Goal: Task Accomplishment & Management: Use online tool/utility

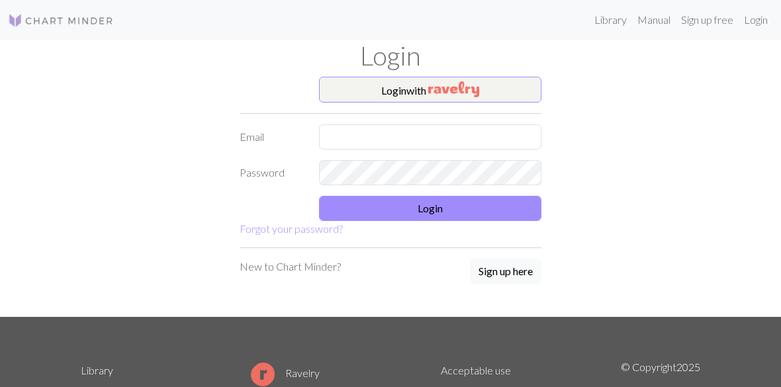
click at [479, 81] on img "button" at bounding box center [453, 89] width 51 height 16
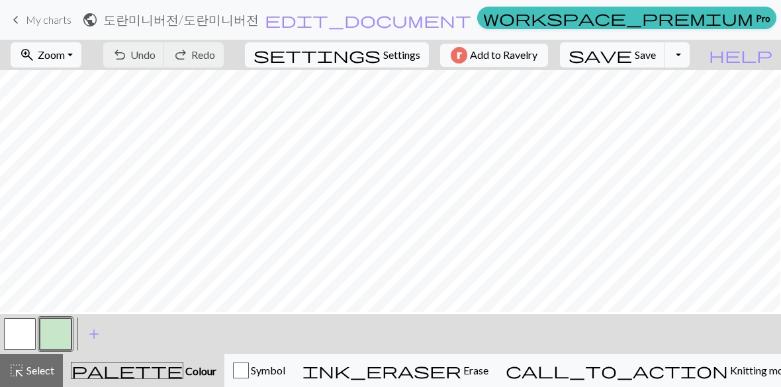
scroll to position [54, 111]
click at [30, 339] on button "button" at bounding box center [20, 334] width 32 height 32
click at [62, 332] on button "button" at bounding box center [56, 334] width 32 height 32
click at [93, 331] on span "add" at bounding box center [94, 334] width 16 height 19
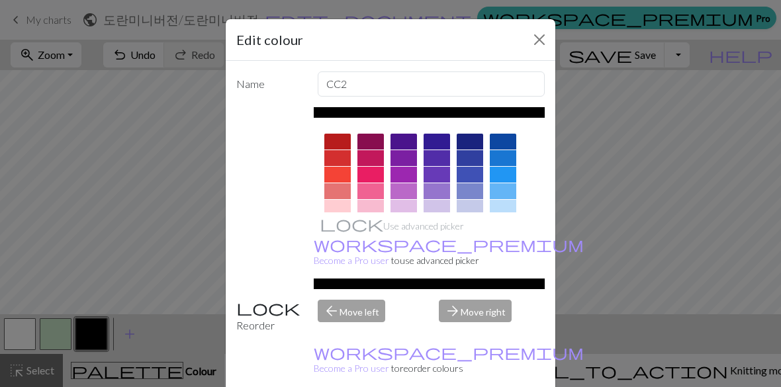
click at [335, 141] on div at bounding box center [337, 142] width 26 height 16
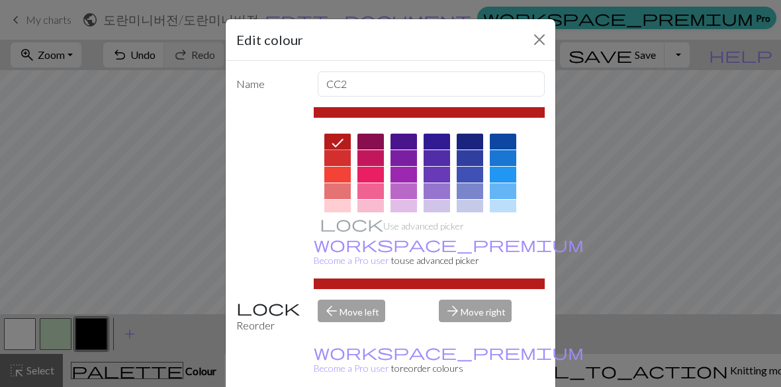
click at [543, 45] on button "Close" at bounding box center [539, 39] width 21 height 21
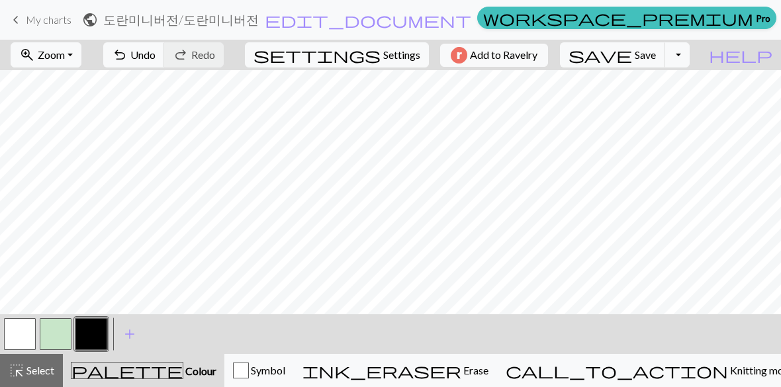
click at [91, 336] on button "button" at bounding box center [91, 334] width 32 height 32
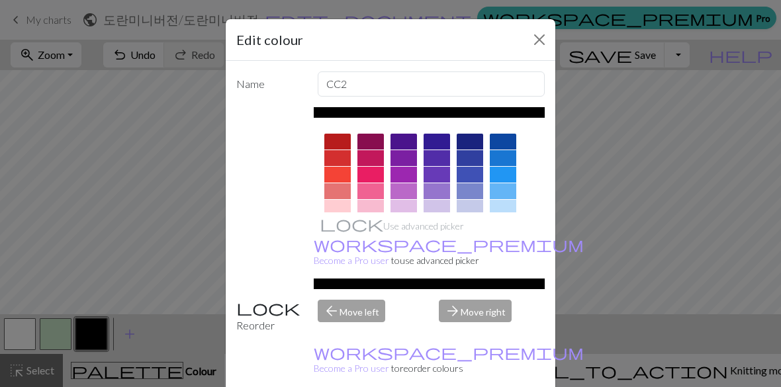
click at [333, 142] on div at bounding box center [337, 142] width 26 height 16
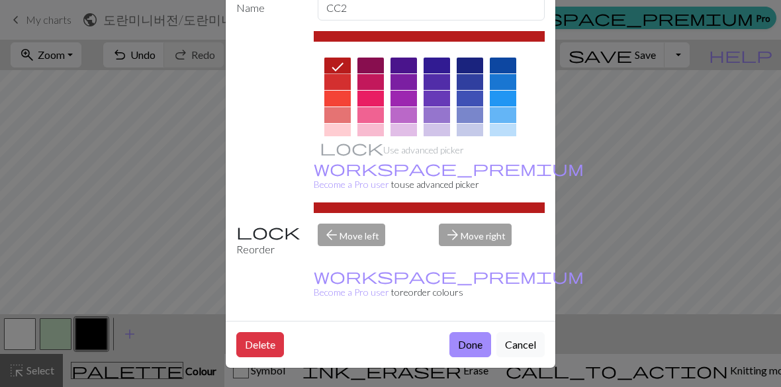
scroll to position [75, 0]
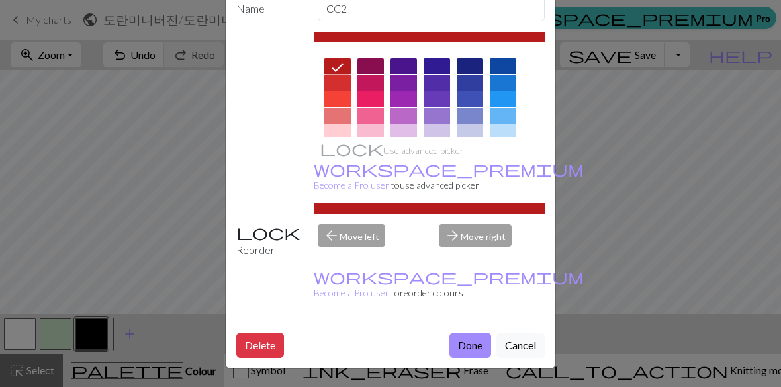
click at [471, 350] on button "Done" at bounding box center [470, 345] width 42 height 25
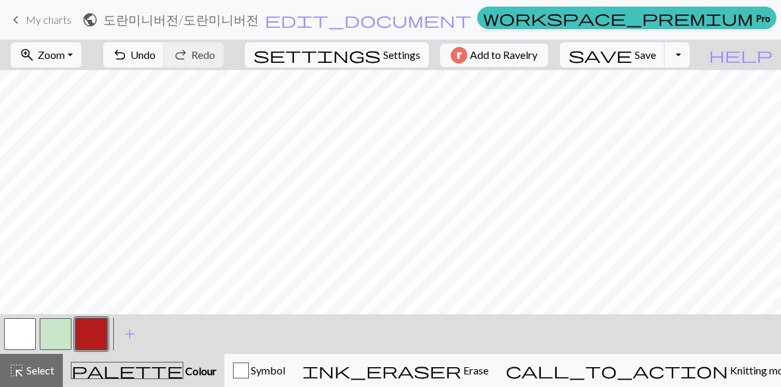
click at [23, 338] on button "button" at bounding box center [20, 334] width 32 height 32
click at [92, 342] on button "button" at bounding box center [91, 334] width 32 height 32
click at [26, 348] on button "button" at bounding box center [20, 334] width 32 height 32
click at [92, 334] on button "button" at bounding box center [91, 334] width 32 height 32
click at [24, 342] on button "button" at bounding box center [20, 334] width 32 height 32
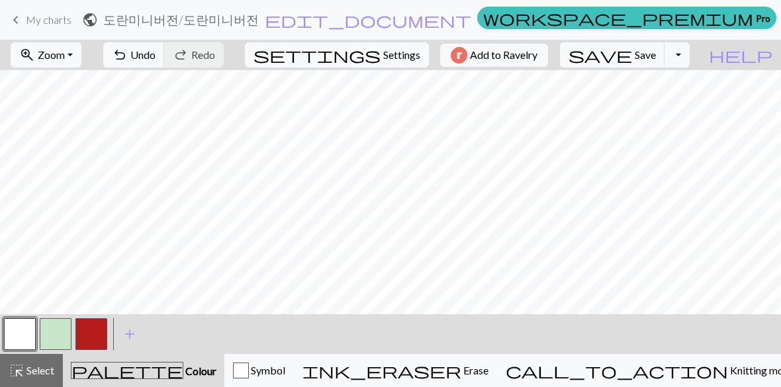
click at [86, 336] on button "button" at bounding box center [91, 334] width 32 height 32
click at [26, 339] on button "button" at bounding box center [20, 334] width 32 height 32
click at [89, 334] on button "button" at bounding box center [91, 334] width 32 height 32
click at [32, 342] on button "button" at bounding box center [20, 334] width 32 height 32
click at [92, 334] on button "button" at bounding box center [91, 334] width 32 height 32
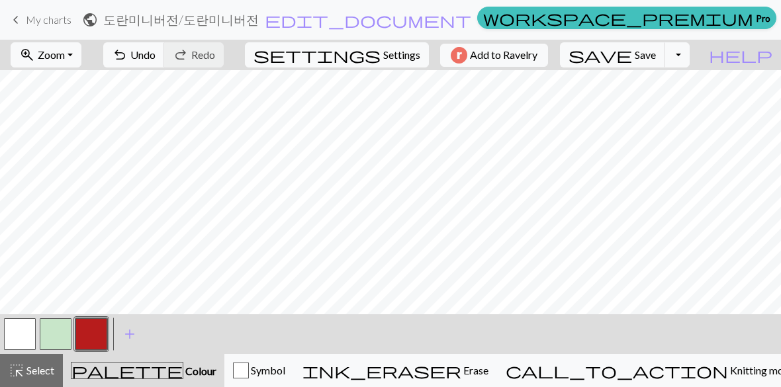
click at [21, 349] on button "button" at bounding box center [20, 334] width 32 height 32
click at [97, 344] on button "button" at bounding box center [91, 334] width 32 height 32
click at [25, 340] on button "button" at bounding box center [20, 334] width 32 height 32
click at [97, 338] on button "button" at bounding box center [91, 334] width 32 height 32
click at [34, 335] on button "button" at bounding box center [20, 334] width 32 height 32
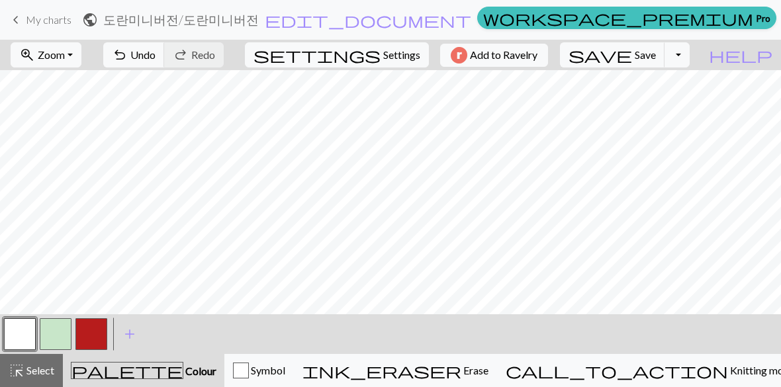
click at [95, 333] on button "button" at bounding box center [91, 334] width 32 height 32
click at [20, 336] on button "button" at bounding box center [20, 334] width 32 height 32
click at [91, 338] on button "button" at bounding box center [91, 334] width 32 height 32
click at [30, 342] on button "button" at bounding box center [20, 334] width 32 height 32
click at [91, 334] on button "button" at bounding box center [91, 334] width 32 height 32
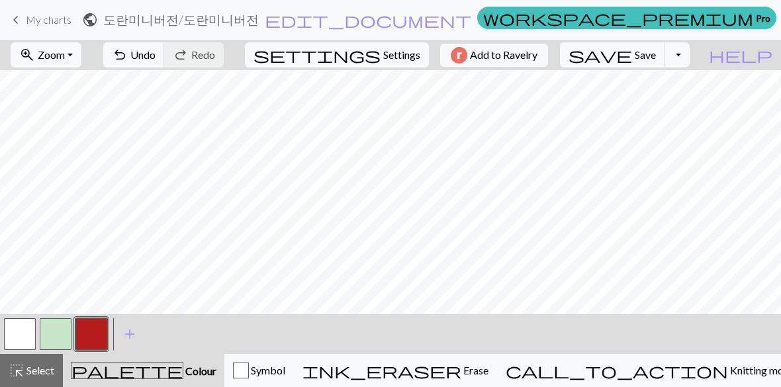
click at [30, 337] on button "button" at bounding box center [20, 334] width 32 height 32
click at [90, 343] on button "button" at bounding box center [91, 334] width 32 height 32
click at [27, 336] on button "button" at bounding box center [20, 334] width 32 height 32
click at [89, 344] on button "button" at bounding box center [91, 334] width 32 height 32
click at [24, 337] on button "button" at bounding box center [20, 334] width 32 height 32
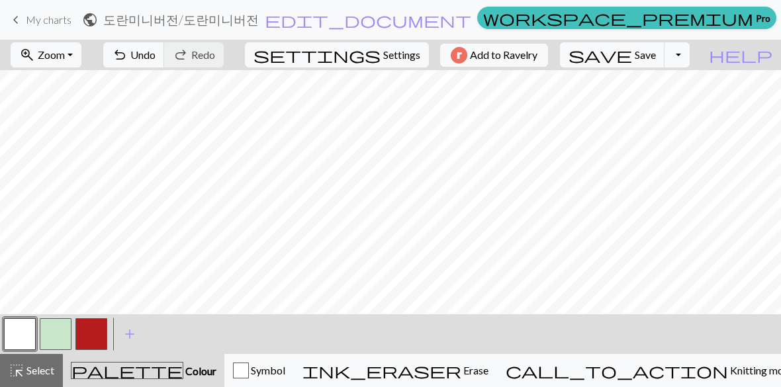
click at [95, 336] on button "button" at bounding box center [91, 334] width 32 height 32
click at [27, 340] on button "button" at bounding box center [20, 334] width 32 height 32
click at [95, 336] on button "button" at bounding box center [91, 334] width 32 height 32
click at [28, 334] on button "button" at bounding box center [20, 334] width 32 height 32
click at [95, 334] on button "button" at bounding box center [91, 334] width 32 height 32
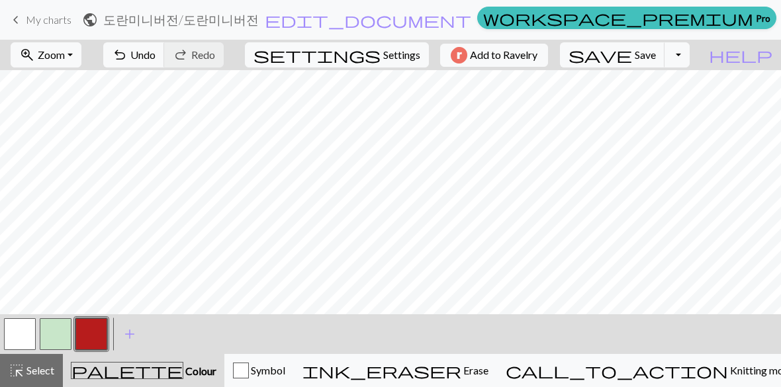
click at [629, 57] on span "save" at bounding box center [601, 55] width 64 height 19
click at [618, 62] on span "save" at bounding box center [601, 55] width 64 height 19
click at [34, 19] on span "My charts" at bounding box center [49, 19] width 46 height 13
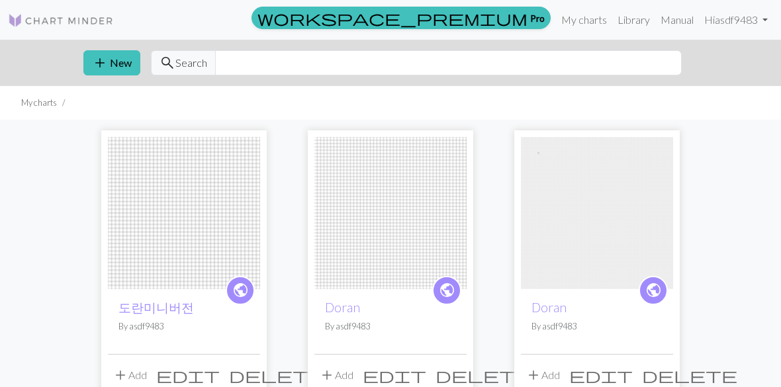
click at [118, 74] on button "add New" at bounding box center [111, 62] width 57 height 25
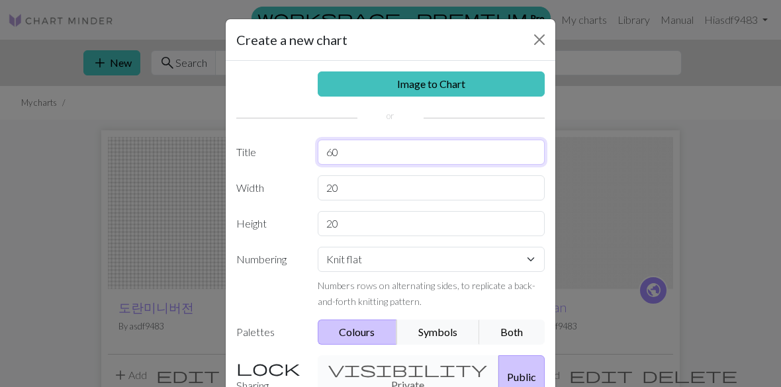
type input "60"
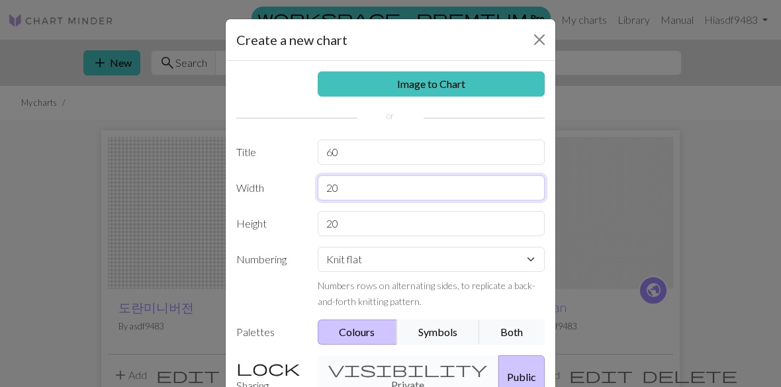
click at [427, 190] on input "20" at bounding box center [432, 187] width 228 height 25
click at [365, 196] on input "20 A" at bounding box center [432, 187] width 228 height 25
type input "2"
type input "50"
click at [514, 337] on button "Both" at bounding box center [512, 332] width 66 height 25
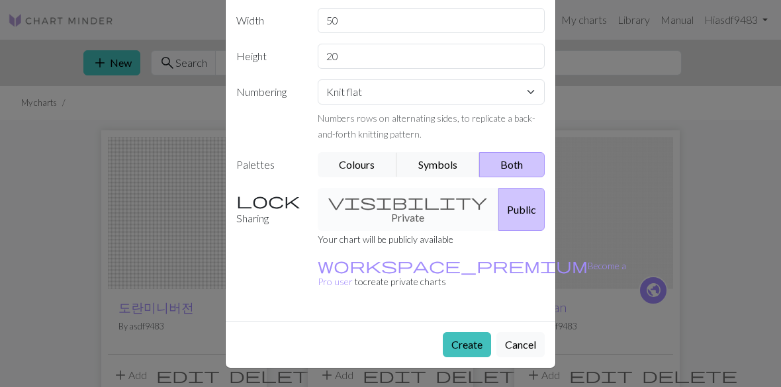
scroll to position [167, 0]
click at [475, 348] on button "Create" at bounding box center [467, 345] width 48 height 25
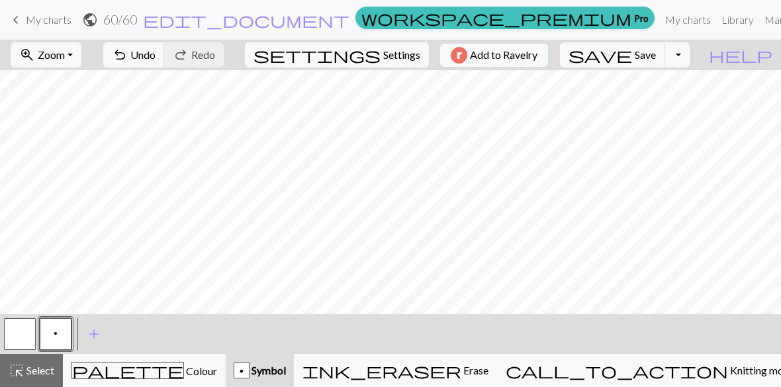
click at [146, 56] on span "Undo" at bounding box center [142, 54] width 25 height 13
click at [396, 58] on span "Settings" at bounding box center [401, 55] width 37 height 16
select select "aran"
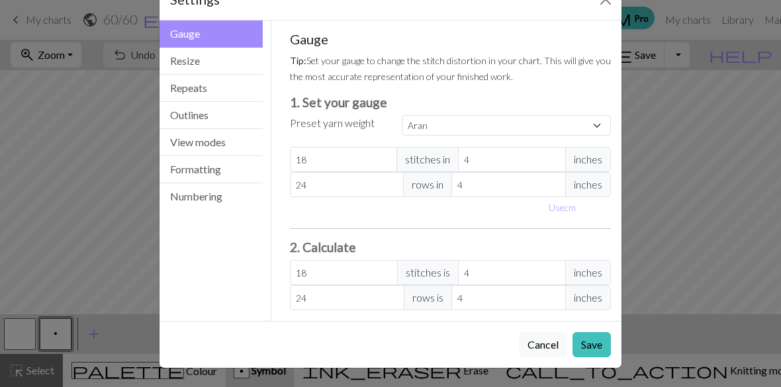
scroll to position [40, 0]
click at [230, 56] on button "Resize" at bounding box center [211, 61] width 103 height 27
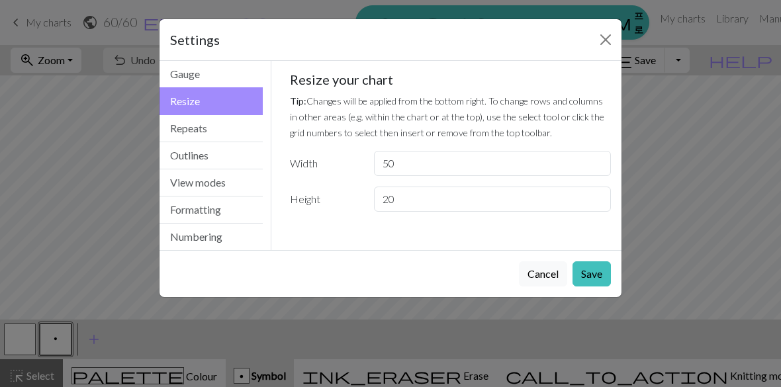
click at [226, 141] on button "Repeats" at bounding box center [211, 128] width 103 height 27
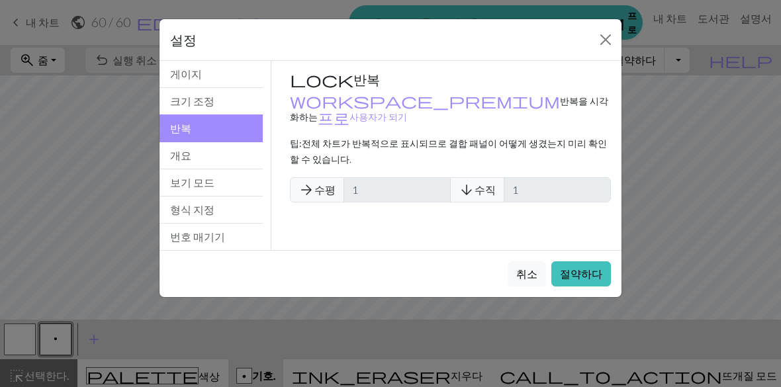
click at [230, 164] on button "개요" at bounding box center [211, 155] width 103 height 27
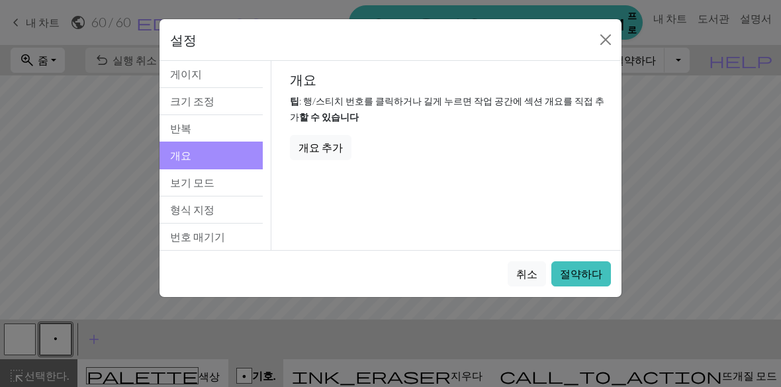
click at [227, 211] on button "형식 지정" at bounding box center [211, 210] width 103 height 27
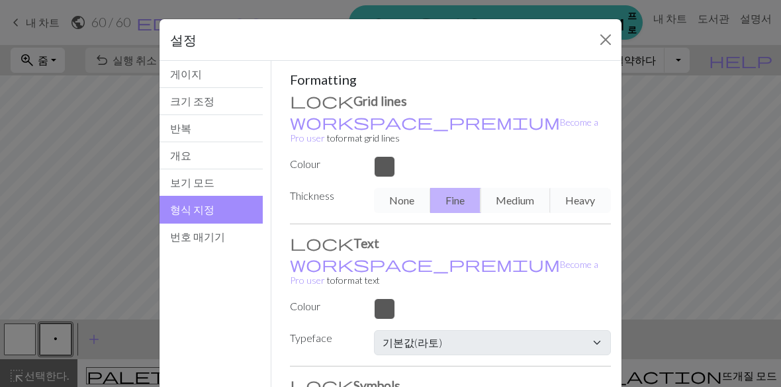
click at [232, 193] on button "보기 모드" at bounding box center [211, 182] width 103 height 27
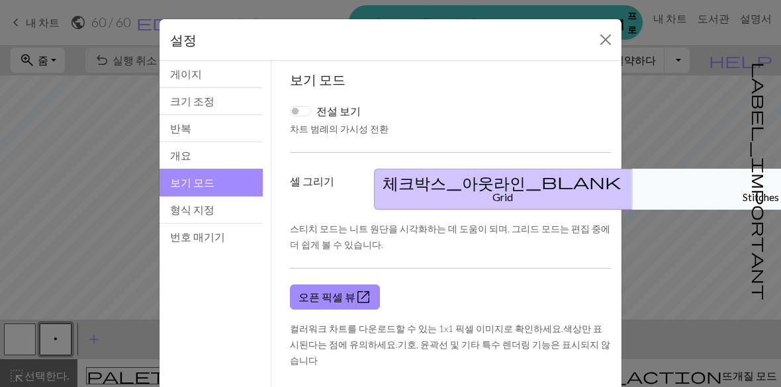
click at [232, 217] on button "형식 지정" at bounding box center [211, 210] width 103 height 27
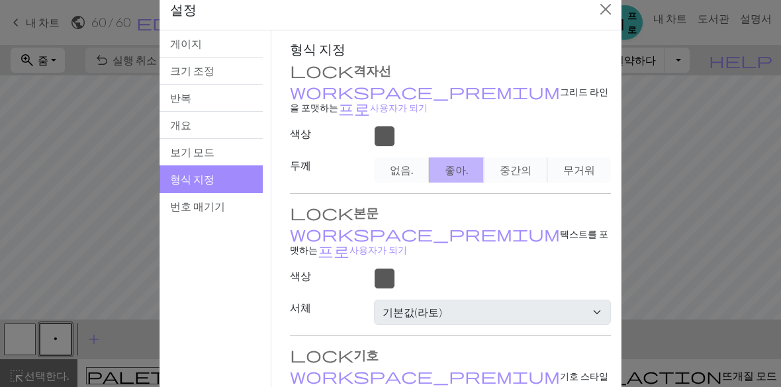
scroll to position [29, 0]
click at [388, 146] on div at bounding box center [492, 137] width 253 height 21
click at [237, 207] on button "번호 매기기" at bounding box center [211, 208] width 103 height 26
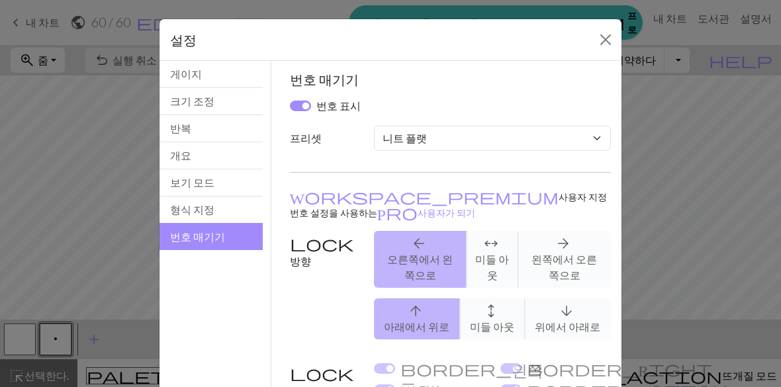
scroll to position [0, 0]
click at [226, 183] on button "보기 모드" at bounding box center [211, 182] width 103 height 27
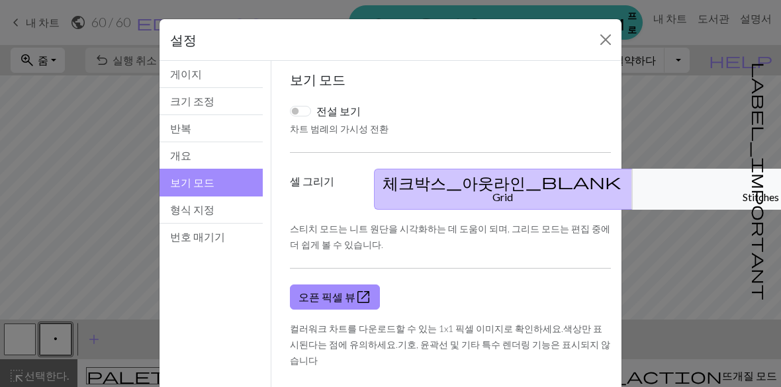
click at [239, 167] on button "개요" at bounding box center [211, 155] width 103 height 27
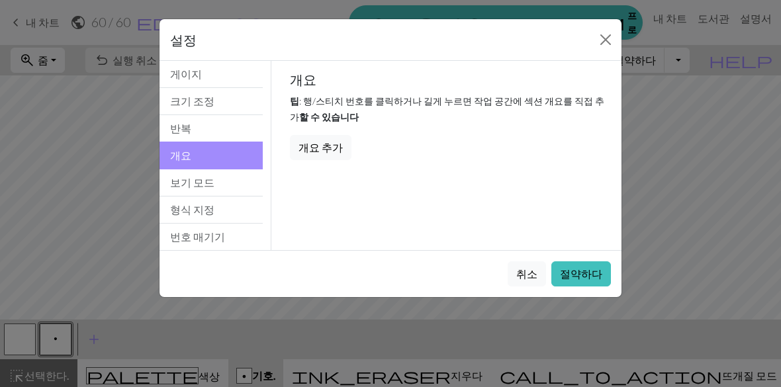
click at [242, 132] on button "반복" at bounding box center [211, 128] width 103 height 27
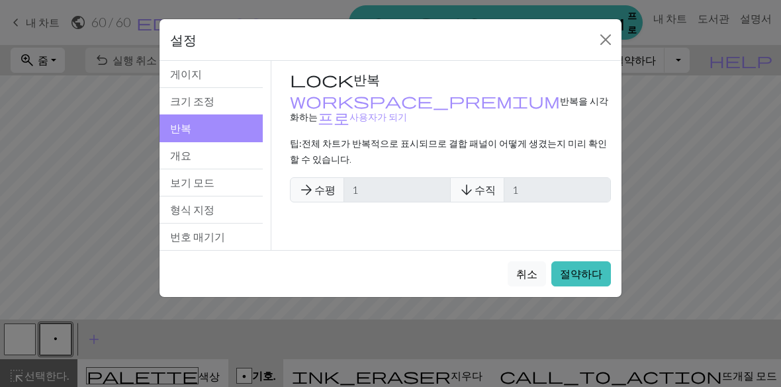
click at [246, 112] on button "크기 조정" at bounding box center [211, 101] width 103 height 27
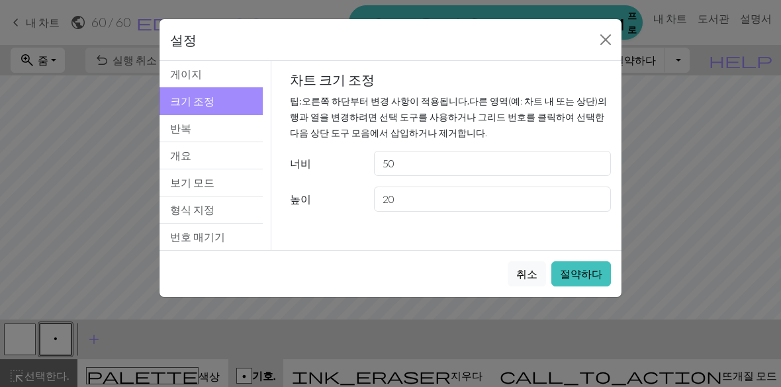
click at [237, 99] on button "크기 조정" at bounding box center [211, 101] width 103 height 28
click at [610, 48] on button "Close" at bounding box center [605, 39] width 21 height 21
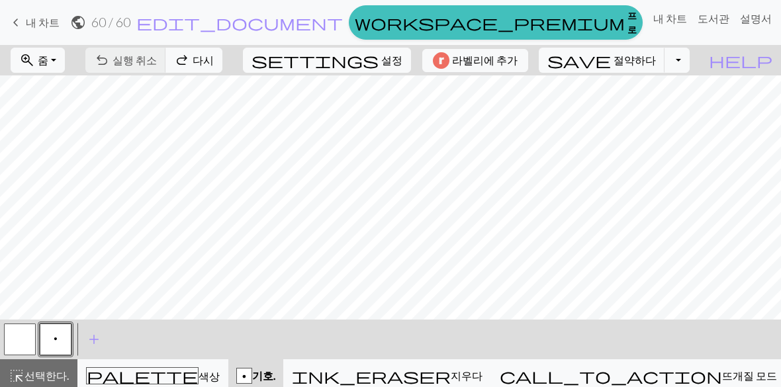
click at [15, 23] on span "keyboard_arrow_left" at bounding box center [16, 22] width 16 height 19
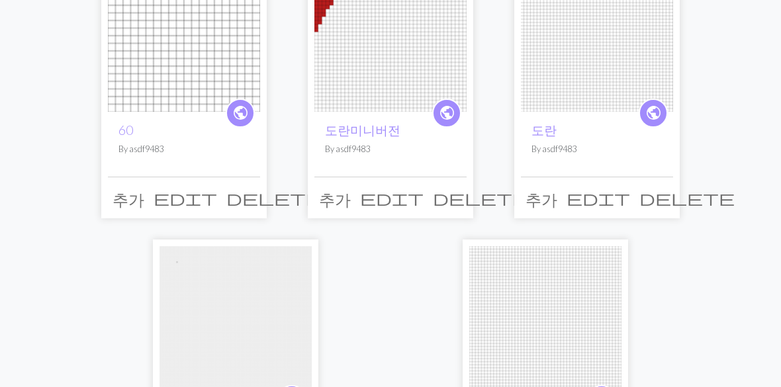
scroll to position [175, 0]
click at [197, 160] on div "public 60 By asdf9483" at bounding box center [184, 147] width 152 height 65
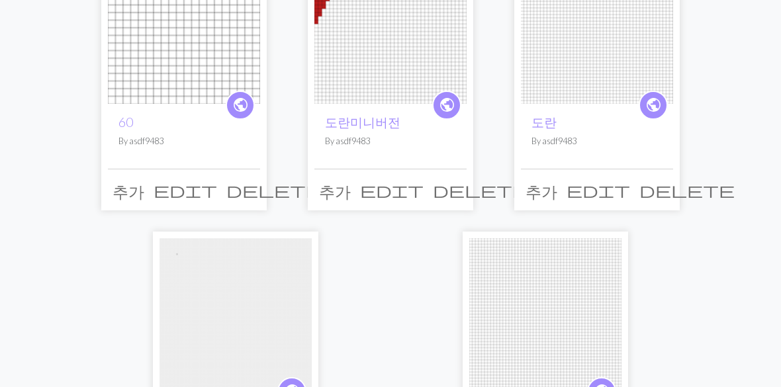
scroll to position [0, 0]
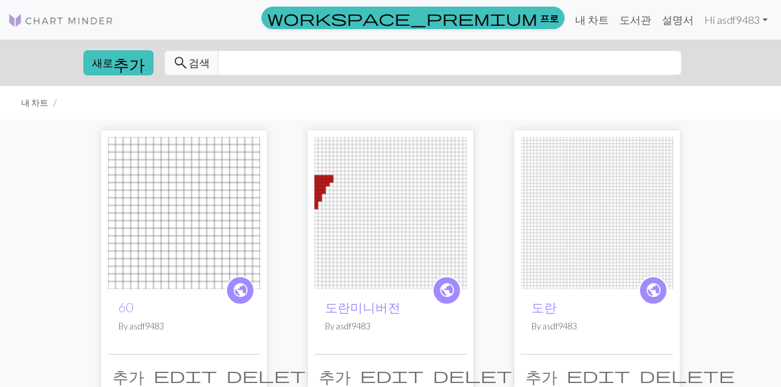
click at [115, 61] on span "추가" at bounding box center [129, 63] width 32 height 19
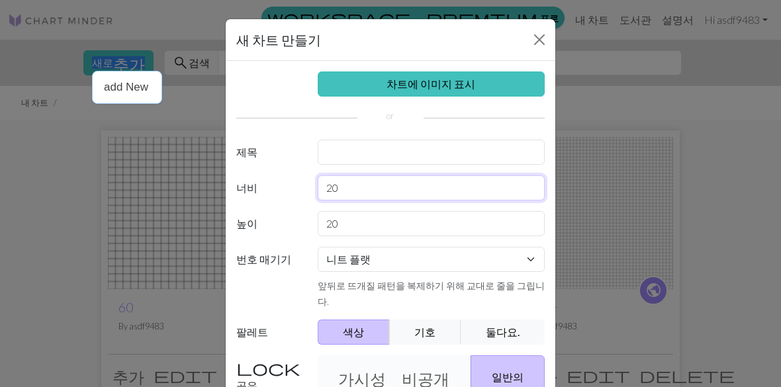
click at [483, 188] on input "20" at bounding box center [432, 187] width 228 height 25
type input "2"
type input "60"
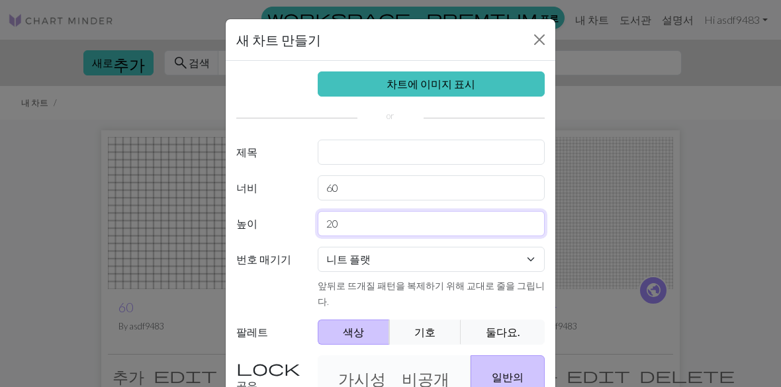
type input "2"
type input "ㅅ"
type input "50"
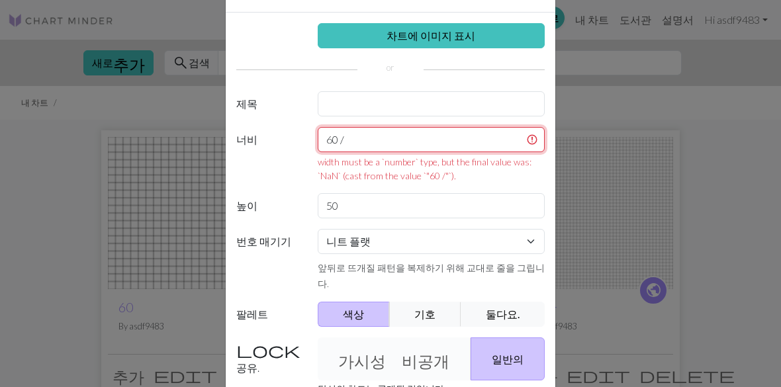
scroll to position [68, 0]
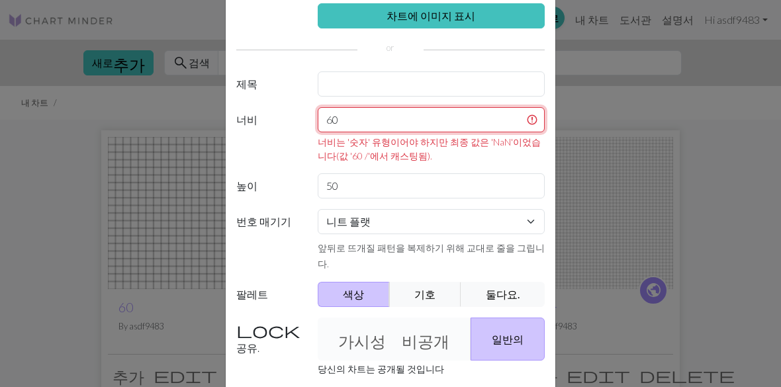
type input "60"
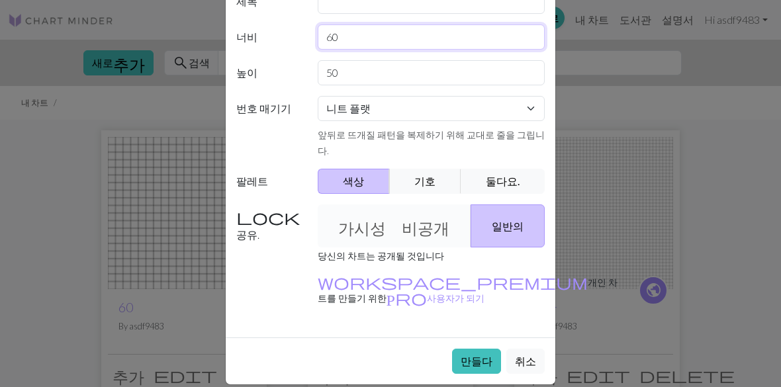
scroll to position [146, 0]
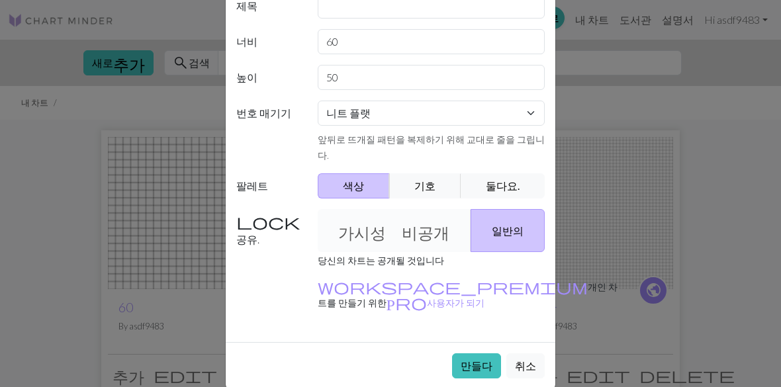
click at [520, 293] on p "workspace_premium 개인 차트를 만들기 위한 Pro 사용자가 되기" at bounding box center [472, 295] width 308 height 32
click at [493, 359] on font "만들다" at bounding box center [477, 365] width 32 height 13
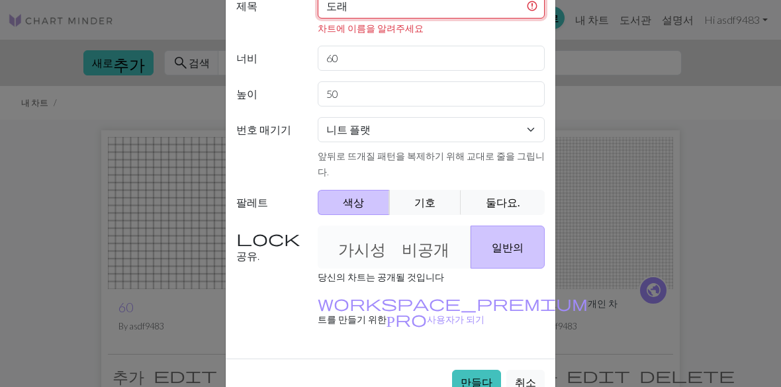
scroll to position [146, 0]
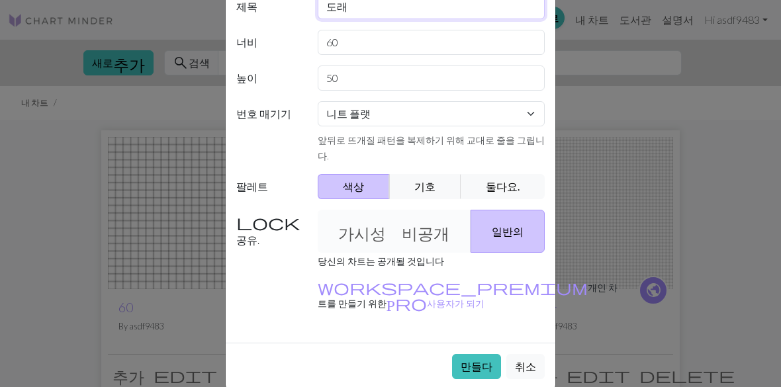
type input "도래"
click at [487, 361] on button "만들다" at bounding box center [476, 366] width 49 height 25
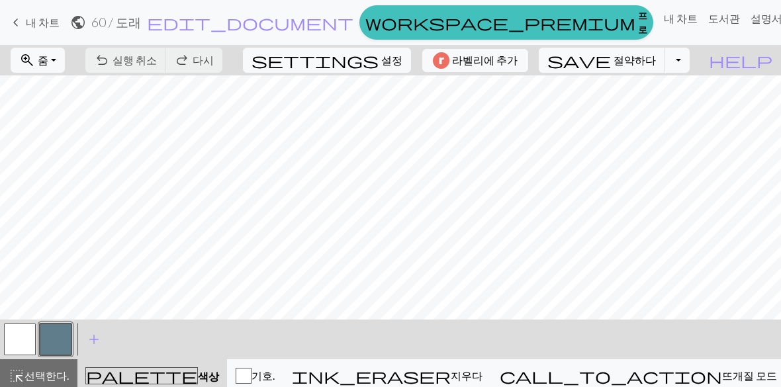
click at [672, 68] on button "토글 드롭다운" at bounding box center [677, 60] width 25 height 25
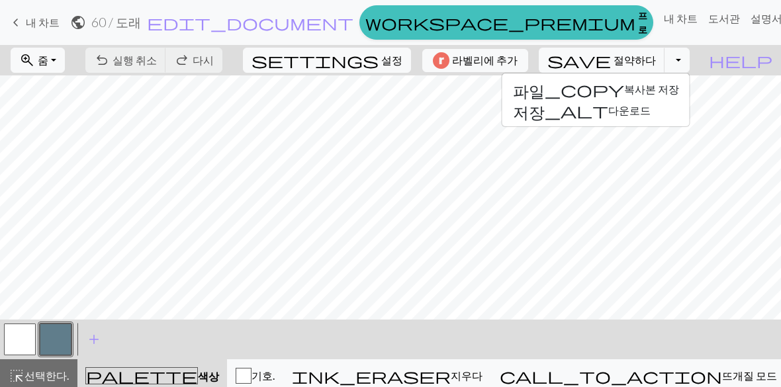
click at [669, 73] on button "토글 드롭다운" at bounding box center [677, 60] width 25 height 25
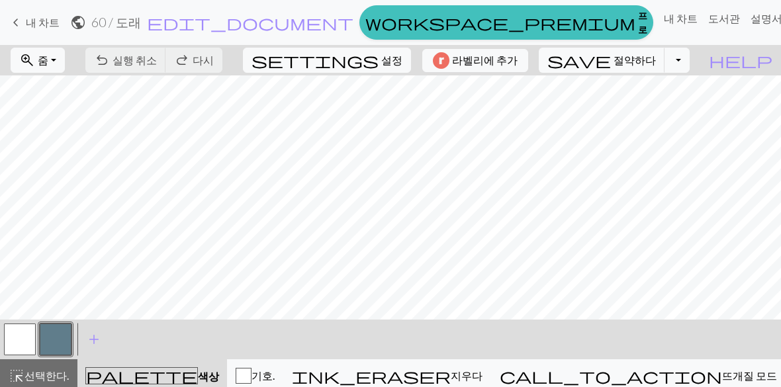
click at [496, 72] on button "라벨리에 추가" at bounding box center [475, 60] width 106 height 23
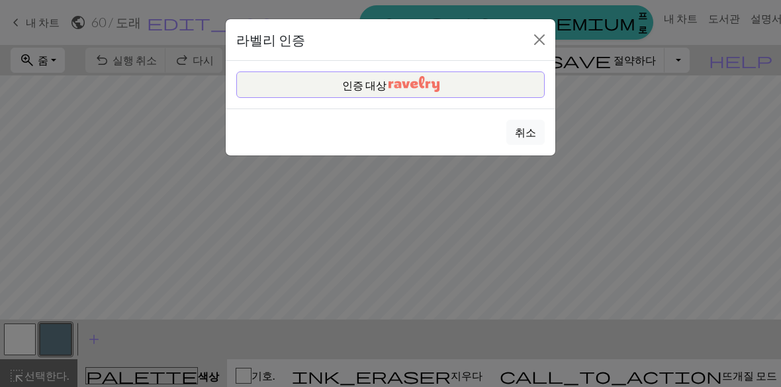
click at [539, 33] on button "가까운." at bounding box center [539, 39] width 21 height 21
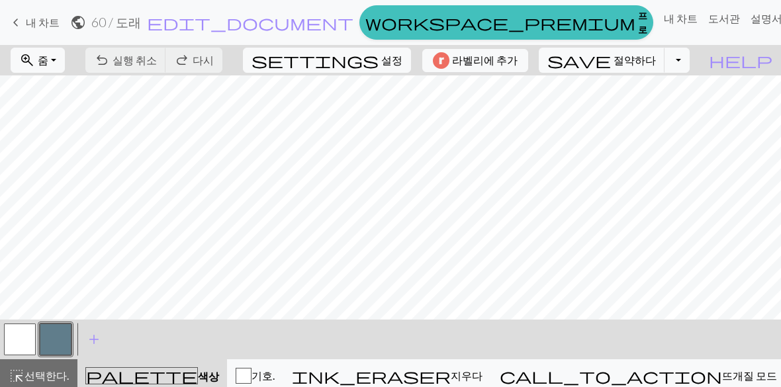
scroll to position [11, 0]
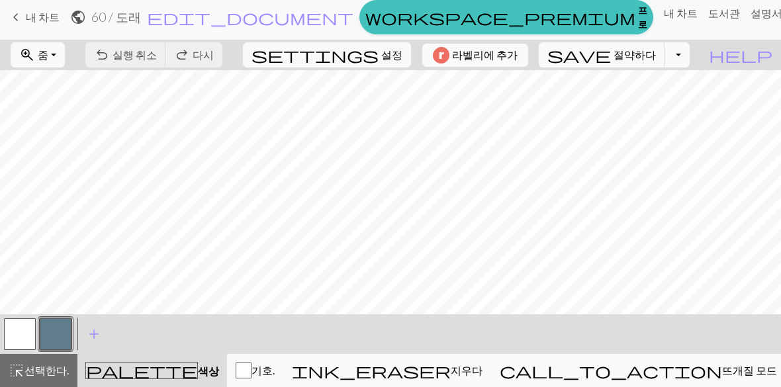
click at [43, 361] on button "highlight_alt 선택한다. 선택한다." at bounding box center [38, 370] width 77 height 33
click at [45, 374] on font "선택한다." at bounding box center [46, 370] width 44 height 13
click at [153, 350] on div "< > add 색상 추가" at bounding box center [390, 334] width 781 height 40
click at [17, 8] on span "keyboard_arrow_left" at bounding box center [16, 17] width 16 height 19
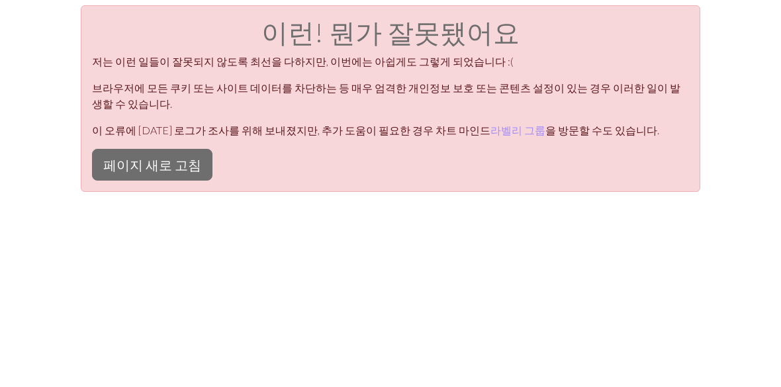
click at [177, 158] on button "페이지 새로 고침" at bounding box center [152, 165] width 120 height 32
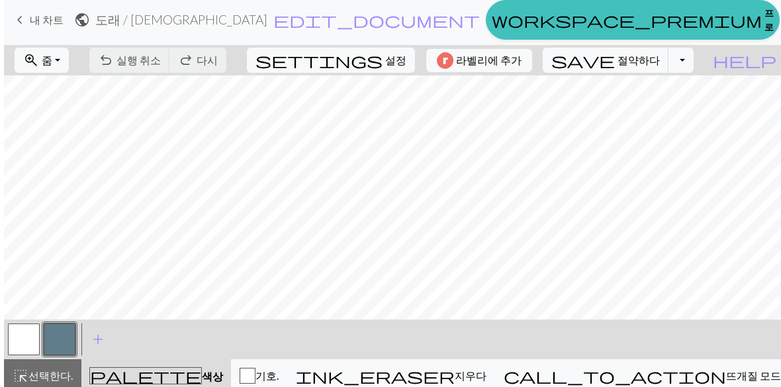
scroll to position [11, 0]
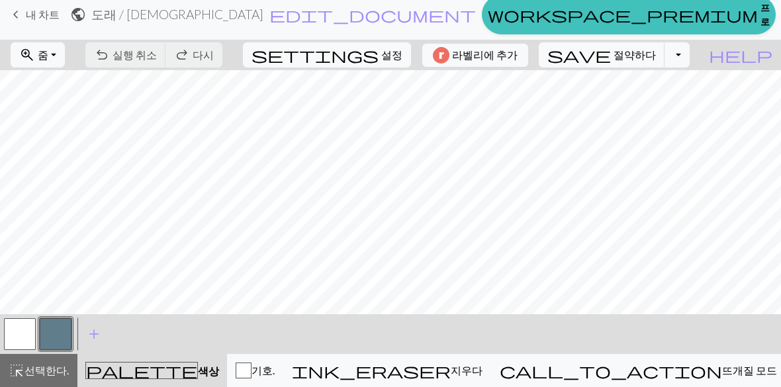
click at [27, 19] on font "내 차트" at bounding box center [43, 14] width 34 height 13
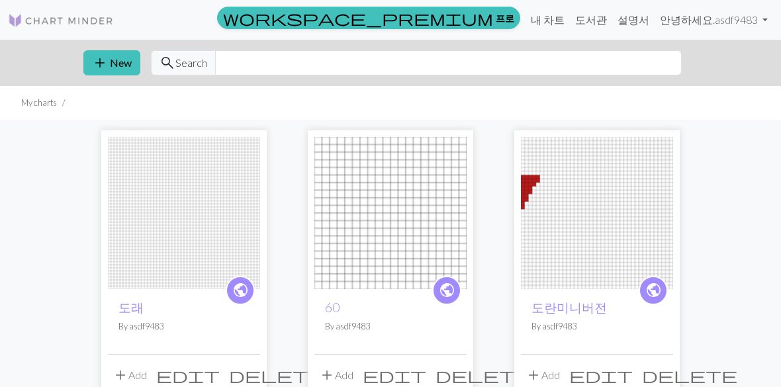
click at [52, 20] on img at bounding box center [61, 21] width 106 height 16
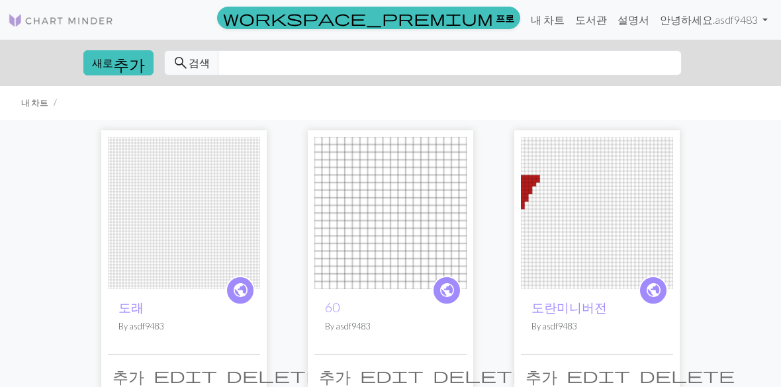
click at [61, 26] on img at bounding box center [61, 21] width 106 height 16
click at [85, 20] on img at bounding box center [61, 21] width 106 height 16
click at [48, 19] on img at bounding box center [61, 21] width 106 height 16
click at [604, 22] on font "도서관" at bounding box center [591, 19] width 32 height 13
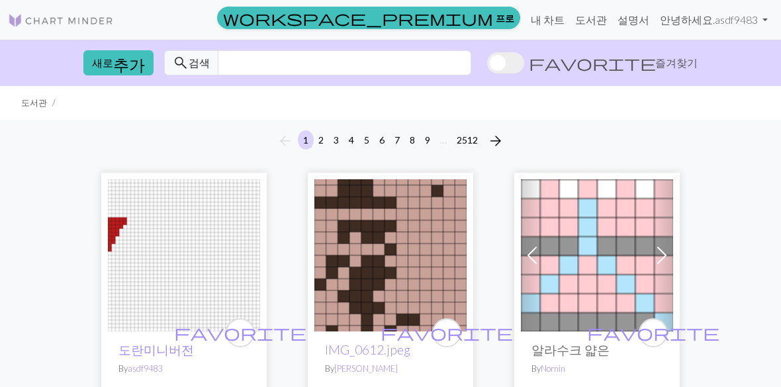
click at [91, 21] on img at bounding box center [61, 21] width 106 height 16
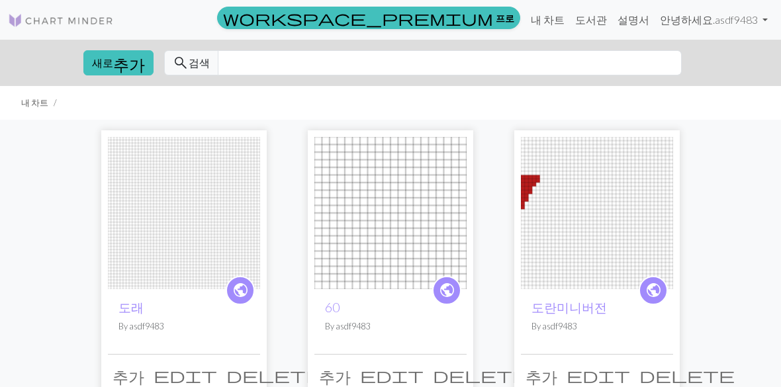
click at [115, 54] on span "추가" at bounding box center [129, 63] width 32 height 19
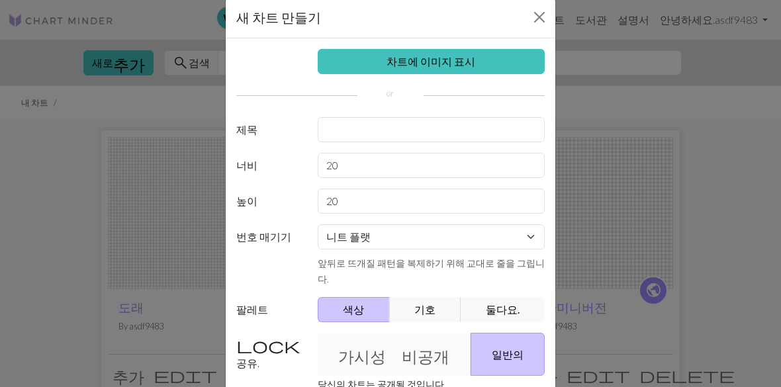
scroll to position [18, 0]
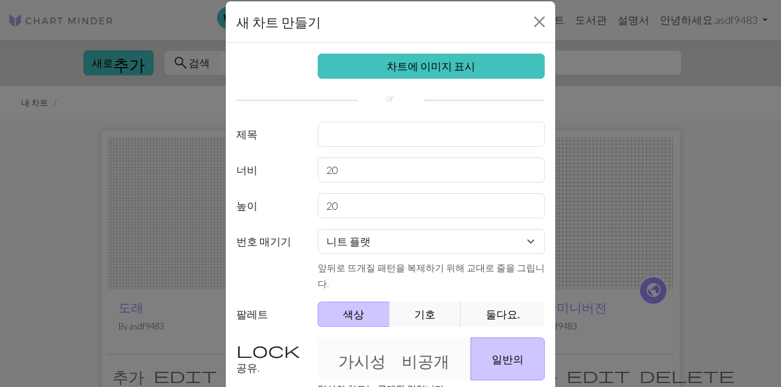
click at [512, 64] on link "차트에 이미지 표시" at bounding box center [432, 66] width 228 height 25
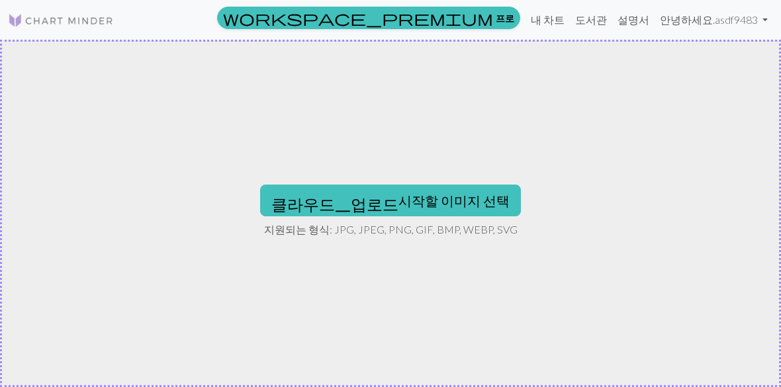
click at [437, 197] on font "클라우드_업로드 시작할 이미지 선택" at bounding box center [390, 201] width 238 height 16
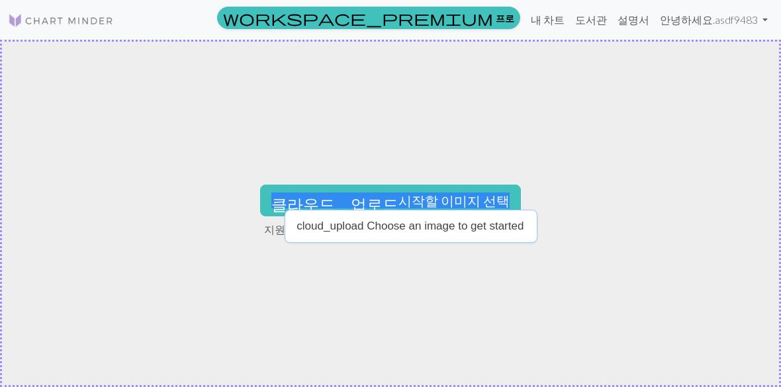
type input "C:\fakepath\IMG_5586.jpeg"
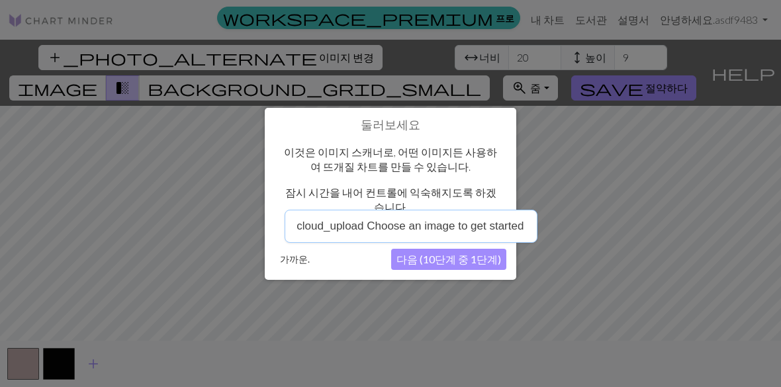
click at [285, 260] on button "가까운." at bounding box center [295, 260] width 40 height 20
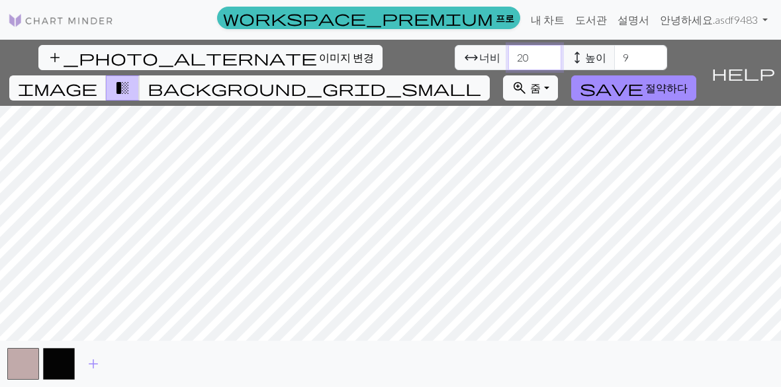
click at [543, 61] on input "20" at bounding box center [534, 57] width 53 height 25
type input "2"
type input "5"
type input "60"
click at [638, 62] on input "9" at bounding box center [640, 57] width 53 height 25
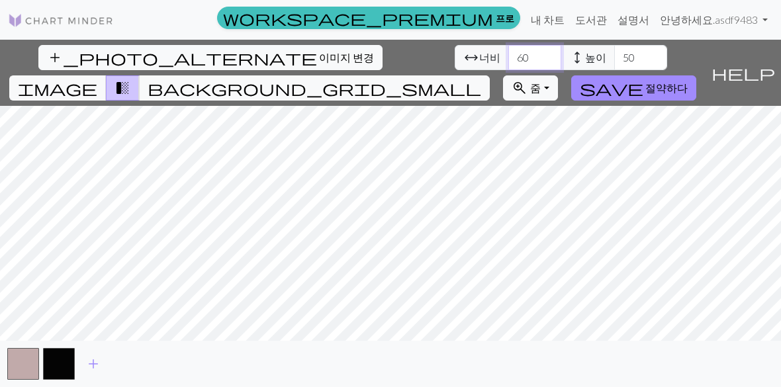
click at [545, 56] on input "60" at bounding box center [534, 57] width 53 height 25
click at [647, 53] on input "50" at bounding box center [640, 57] width 53 height 25
type input "5"
type input "40"
click at [538, 53] on input "60" at bounding box center [534, 57] width 53 height 25
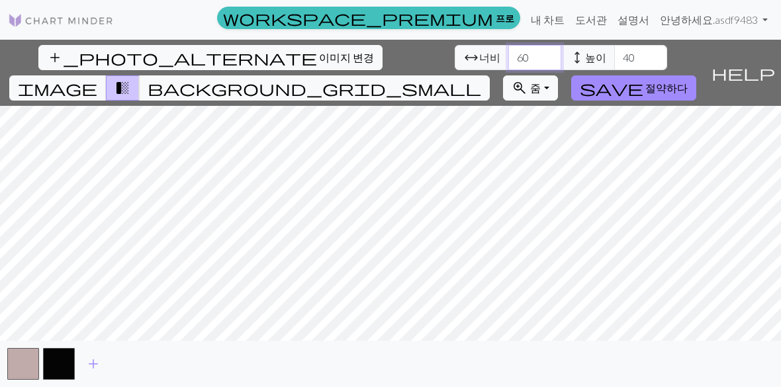
type input "6"
type input "55"
click at [21, 360] on button "button" at bounding box center [23, 364] width 32 height 32
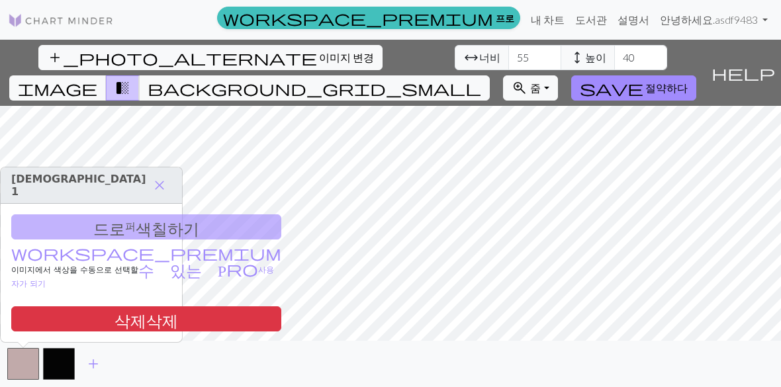
click at [102, 226] on div "드로 퍼 색칠하기 workspace_premium 이미지에서 색상을 수동으로 선택할 수 있는 Pro 사용자가 되기 삭제삭제" at bounding box center [91, 273] width 181 height 138
click at [107, 236] on div "드로 퍼 색칠하기 workspace_premium 이미지에서 색상을 수동으로 선택할 수 있는 Pro 사용자가 되기 삭제삭제" at bounding box center [91, 273] width 181 height 138
click at [18, 365] on button "button" at bounding box center [23, 364] width 32 height 32
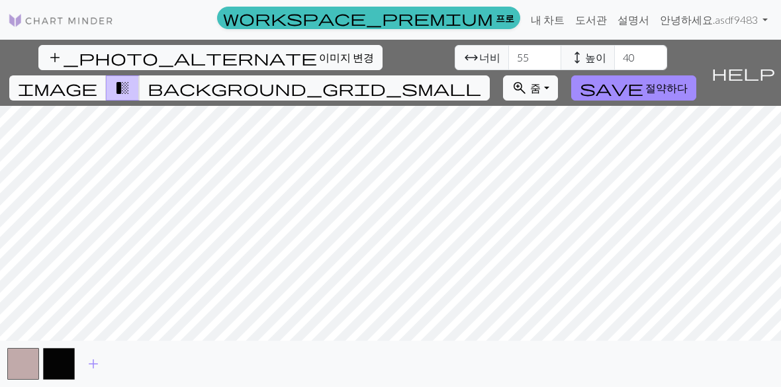
click at [18, 365] on button "button" at bounding box center [23, 364] width 32 height 32
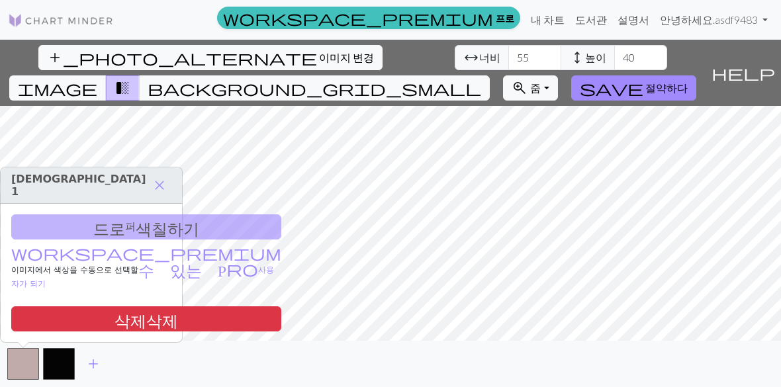
click at [23, 366] on button "button" at bounding box center [23, 364] width 32 height 32
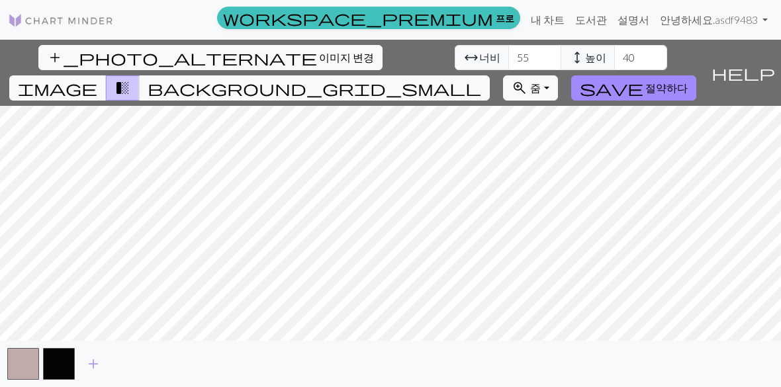
click at [667, 87] on font "절약하다" at bounding box center [666, 87] width 42 height 13
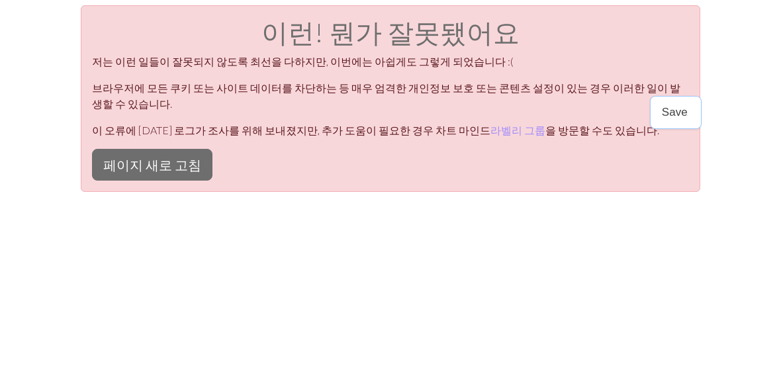
click at [99, 161] on button "페이지 새로 고침" at bounding box center [152, 165] width 120 height 32
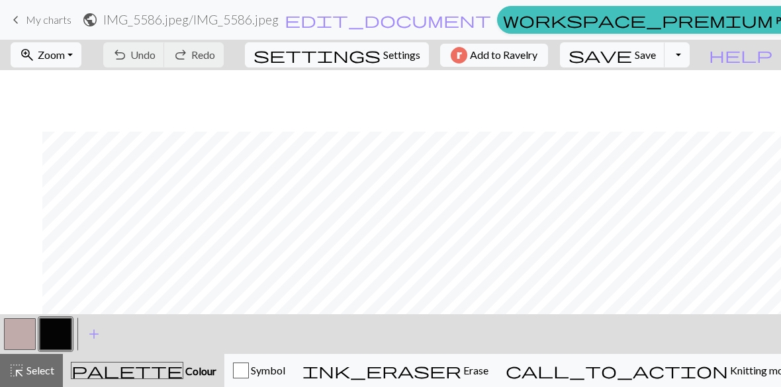
scroll to position [132, 42]
click at [136, 56] on span "Undo" at bounding box center [142, 54] width 25 height 13
click at [136, 56] on div "undo Undo Undo redo Redo Redo" at bounding box center [163, 55] width 140 height 30
click at [138, 52] on div "undo Undo Undo redo Redo Redo" at bounding box center [163, 55] width 140 height 30
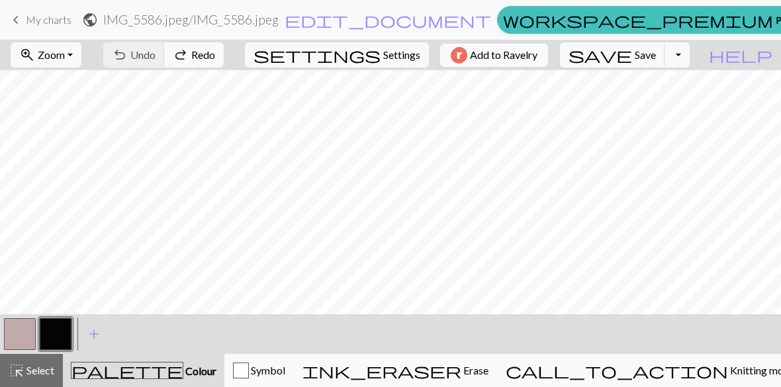
click at [141, 56] on div "undo Undo Undo redo Redo Redo" at bounding box center [163, 55] width 140 height 30
click at [140, 52] on div "undo Undo Undo redo Redo Redo" at bounding box center [163, 55] width 140 height 30
click at [144, 60] on div "undo Undo Undo redo Redo Redo" at bounding box center [163, 55] width 140 height 30
click at [18, 18] on span "keyboard_arrow_left" at bounding box center [16, 20] width 16 height 19
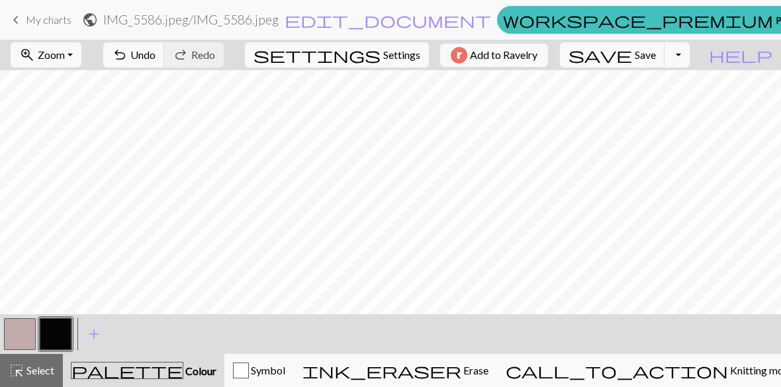
click at [33, 23] on span "My charts" at bounding box center [49, 19] width 46 height 13
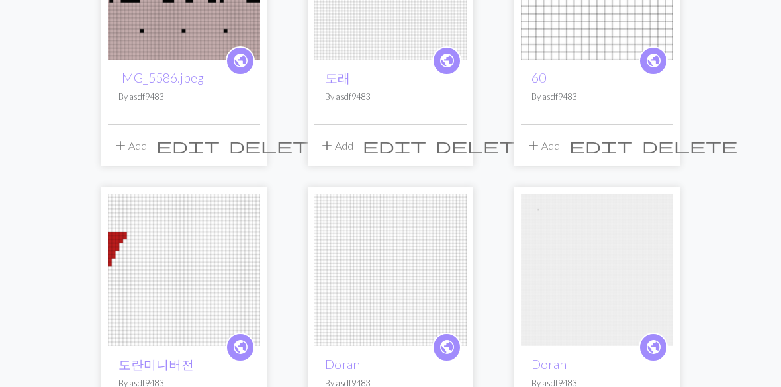
scroll to position [230, 0]
click at [170, 356] on link "도란미니버전" at bounding box center [155, 363] width 75 height 15
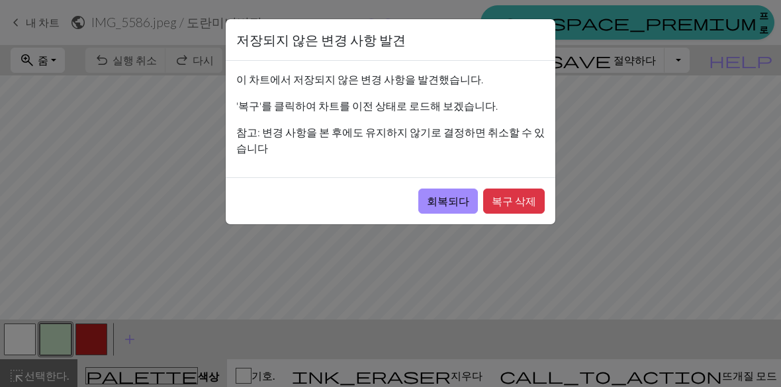
click at [467, 195] on font "회복되다" at bounding box center [448, 201] width 42 height 13
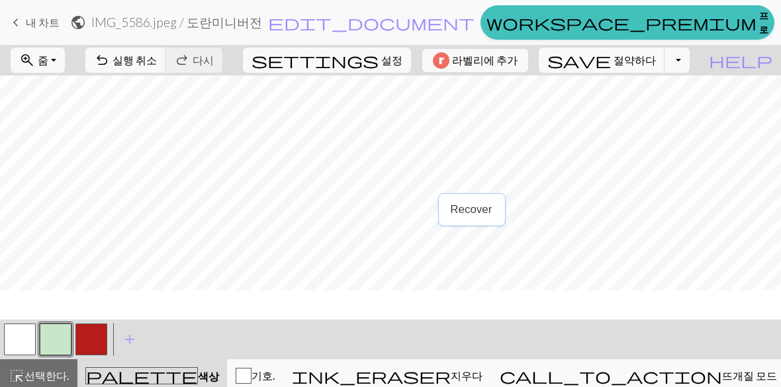
scroll to position [27, 0]
click at [34, 348] on button "button" at bounding box center [20, 340] width 32 height 32
click at [99, 344] on button "button" at bounding box center [91, 340] width 32 height 32
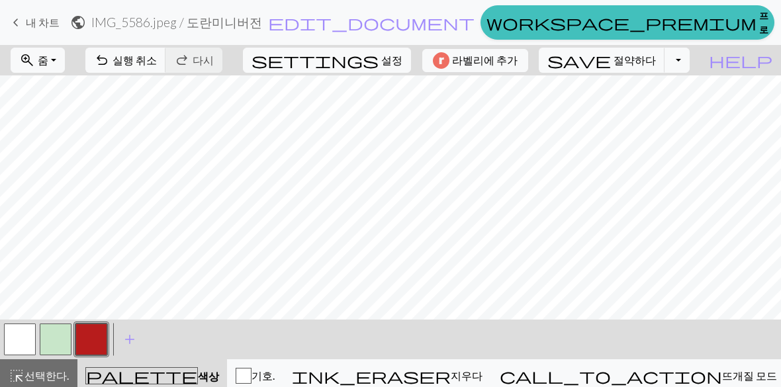
click at [23, 350] on button "button" at bounding box center [20, 340] width 32 height 32
click at [96, 349] on button "button" at bounding box center [91, 340] width 32 height 32
click at [32, 344] on button "button" at bounding box center [20, 340] width 32 height 32
click at [96, 346] on button "button" at bounding box center [91, 340] width 32 height 32
click at [17, 344] on button "button" at bounding box center [20, 340] width 32 height 32
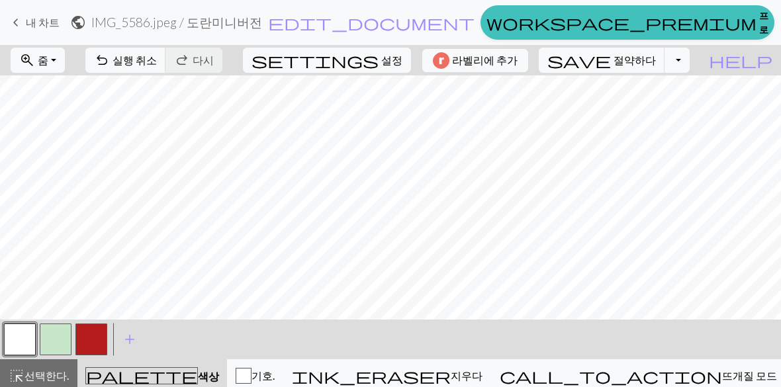
click at [91, 348] on button "button" at bounding box center [91, 340] width 32 height 32
click at [19, 350] on button "button" at bounding box center [20, 340] width 32 height 32
click at [95, 346] on button "button" at bounding box center [91, 340] width 32 height 32
click at [19, 346] on button "button" at bounding box center [20, 340] width 32 height 32
click at [103, 341] on button "button" at bounding box center [91, 340] width 32 height 32
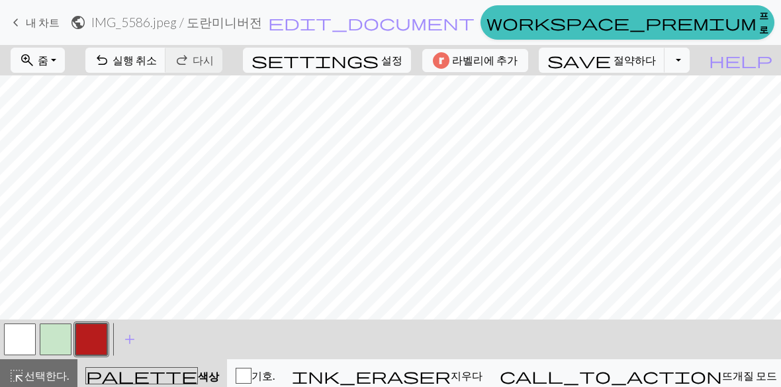
click at [15, 350] on button "button" at bounding box center [20, 340] width 32 height 32
click at [84, 348] on button "button" at bounding box center [91, 340] width 32 height 32
click at [17, 348] on button "button" at bounding box center [20, 340] width 32 height 32
click at [91, 348] on button "button" at bounding box center [91, 340] width 32 height 32
click at [26, 350] on button "button" at bounding box center [20, 340] width 32 height 32
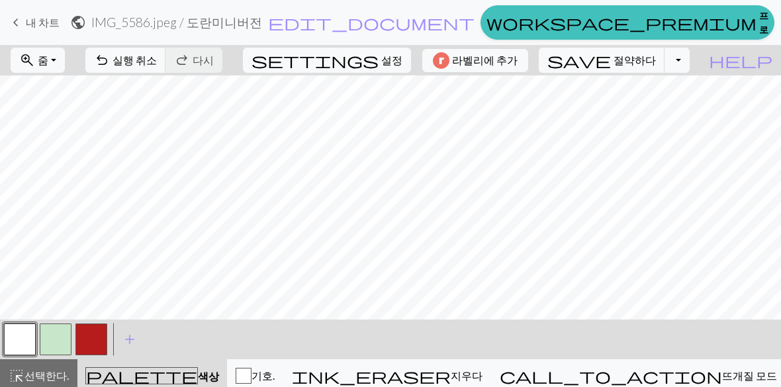
click at [93, 349] on button "button" at bounding box center [91, 340] width 32 height 32
click at [28, 346] on button "button" at bounding box center [20, 340] width 32 height 32
click at [95, 347] on button "button" at bounding box center [91, 340] width 32 height 32
click at [28, 349] on button "button" at bounding box center [20, 340] width 32 height 32
click at [373, 70] on span "settings" at bounding box center [315, 60] width 127 height 19
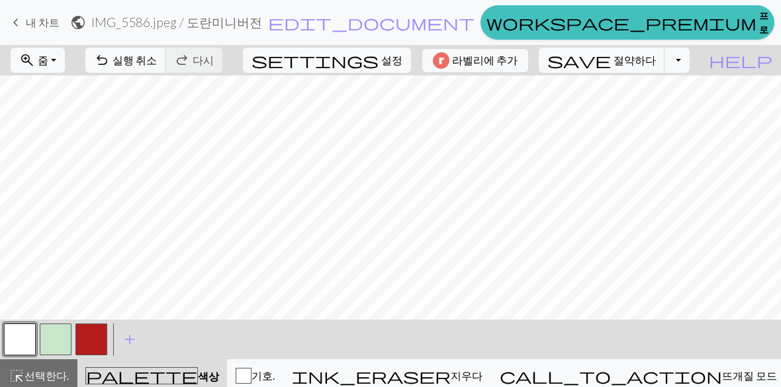
select select "aran"
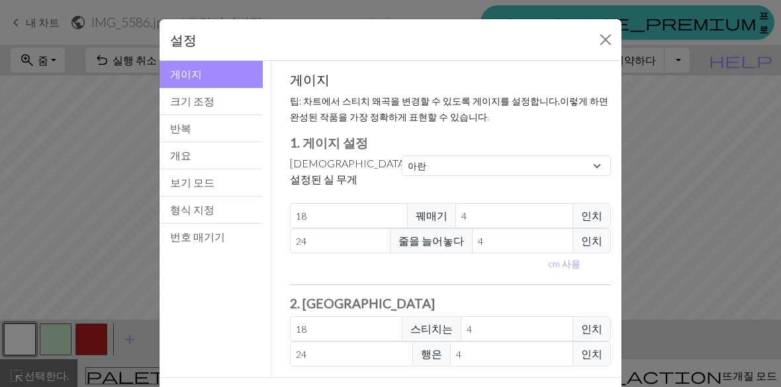
click at [235, 105] on button "크기 조정" at bounding box center [211, 101] width 103 height 27
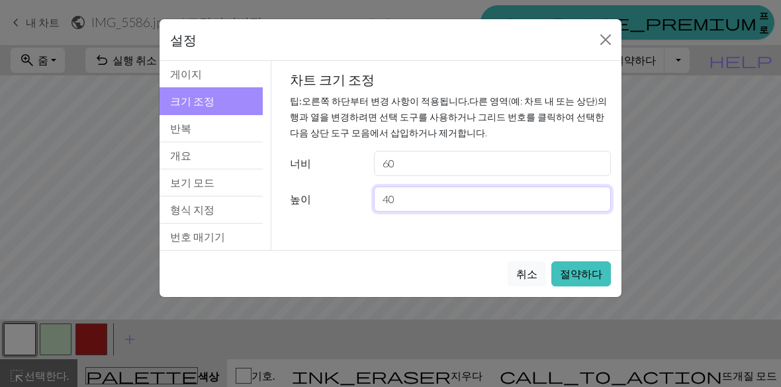
click at [428, 207] on input "40" at bounding box center [492, 199] width 237 height 25
type input "4"
type input "30"
click at [595, 278] on font "절약하다" at bounding box center [581, 273] width 42 height 13
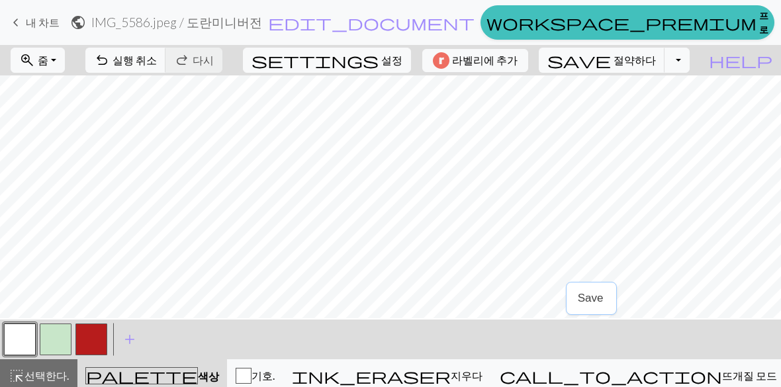
scroll to position [41, 0]
click at [96, 348] on button "button" at bounding box center [91, 340] width 32 height 32
click at [30, 348] on button "button" at bounding box center [20, 340] width 32 height 32
click at [95, 347] on button "button" at bounding box center [91, 340] width 32 height 32
click at [25, 355] on button "button" at bounding box center [20, 340] width 32 height 32
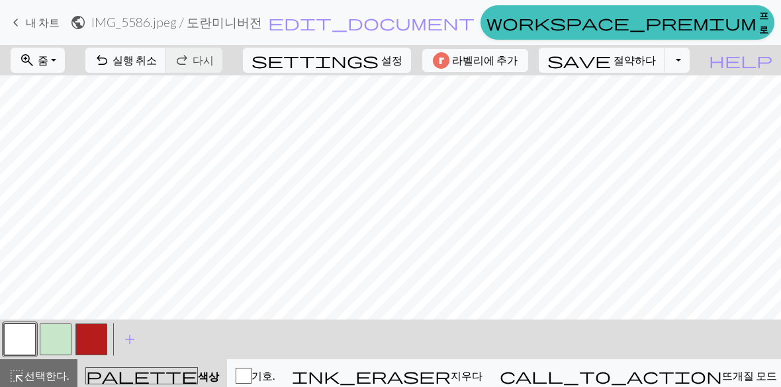
click at [79, 347] on button "button" at bounding box center [91, 340] width 32 height 32
click at [19, 353] on button "button" at bounding box center [20, 340] width 32 height 32
click at [98, 344] on button "button" at bounding box center [91, 340] width 32 height 32
click at [30, 345] on button "button" at bounding box center [20, 340] width 32 height 32
click at [89, 348] on button "button" at bounding box center [91, 340] width 32 height 32
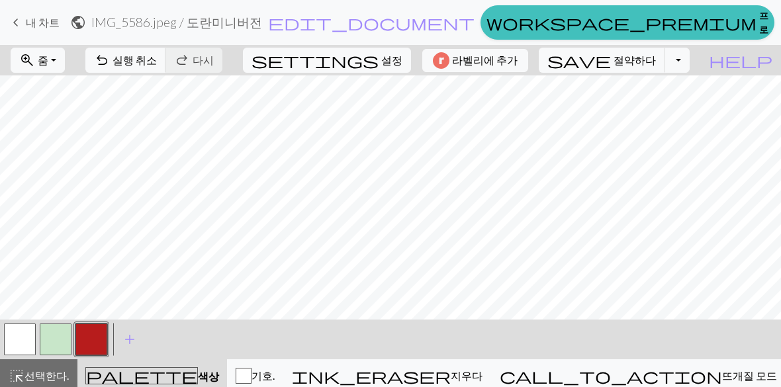
click at [32, 340] on button "button" at bounding box center [20, 340] width 32 height 32
click at [99, 346] on button "button" at bounding box center [91, 340] width 32 height 32
click at [28, 350] on button "button" at bounding box center [20, 340] width 32 height 32
click at [99, 343] on button "button" at bounding box center [91, 340] width 32 height 32
click at [32, 348] on button "button" at bounding box center [20, 340] width 32 height 32
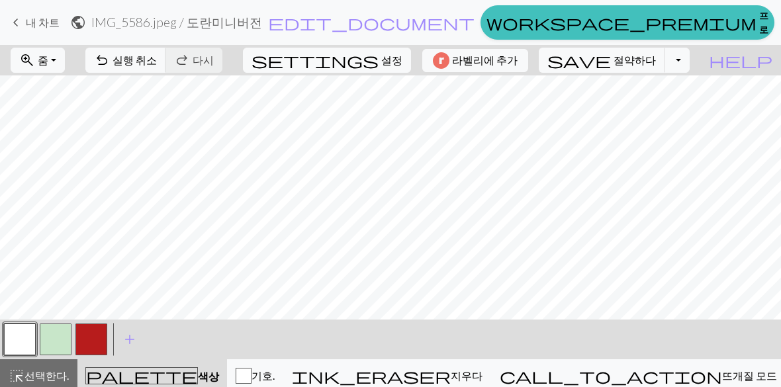
click at [105, 345] on button "button" at bounding box center [91, 340] width 32 height 32
click at [17, 350] on button "button" at bounding box center [20, 340] width 32 height 32
click at [69, 344] on button "button" at bounding box center [56, 340] width 32 height 32
click at [98, 348] on button "button" at bounding box center [91, 340] width 32 height 32
click at [30, 352] on button "button" at bounding box center [20, 340] width 32 height 32
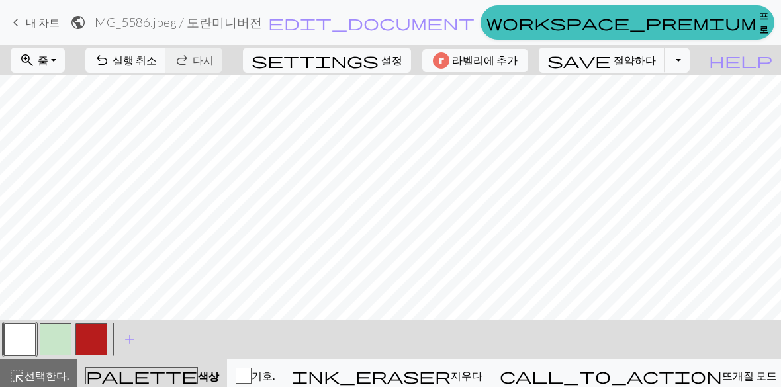
click at [95, 346] on button "button" at bounding box center [91, 340] width 32 height 32
click at [22, 348] on button "button" at bounding box center [20, 340] width 32 height 32
click at [84, 349] on button "button" at bounding box center [91, 340] width 32 height 32
click at [20, 347] on button "button" at bounding box center [20, 340] width 32 height 32
click at [92, 342] on button "button" at bounding box center [91, 340] width 32 height 32
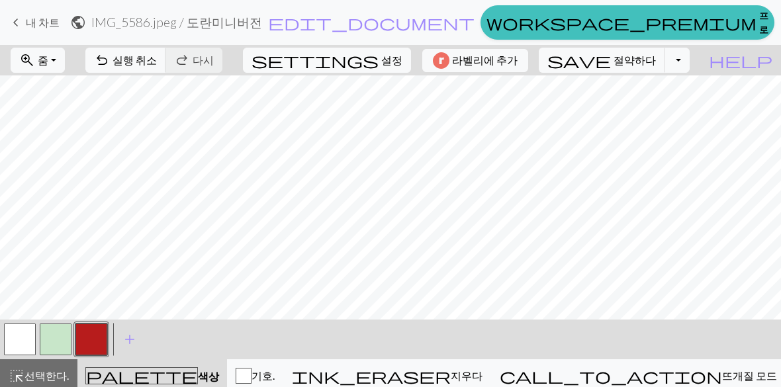
click at [26, 348] on button "button" at bounding box center [20, 340] width 32 height 32
click at [85, 355] on button "button" at bounding box center [91, 340] width 32 height 32
click at [28, 342] on button "button" at bounding box center [20, 340] width 32 height 32
click at [94, 352] on button "button" at bounding box center [91, 340] width 32 height 32
click at [618, 66] on font "절약하다" at bounding box center [635, 60] width 42 height 13
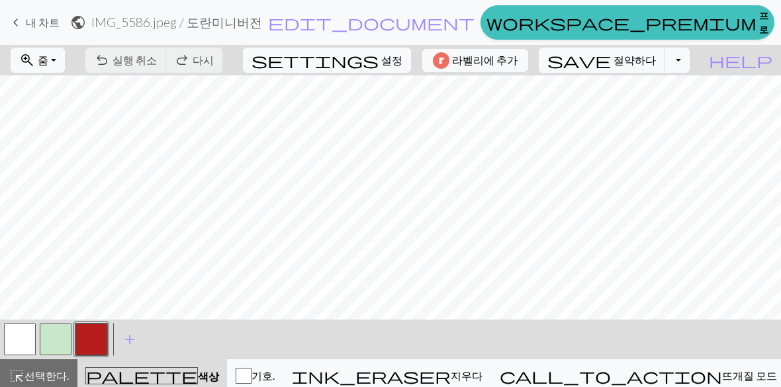
click at [32, 65] on span "zoom_in" at bounding box center [27, 60] width 16 height 19
click at [46, 66] on font "줌" at bounding box center [43, 60] width 11 height 13
click at [36, 28] on font "내 차트" at bounding box center [43, 22] width 34 height 13
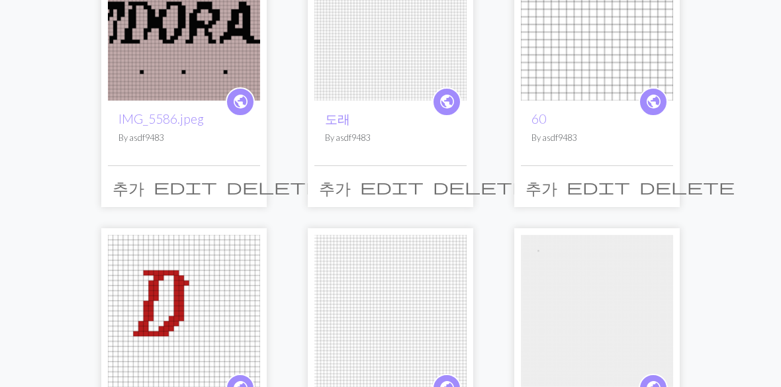
click at [197, 311] on img at bounding box center [184, 312] width 152 height 152
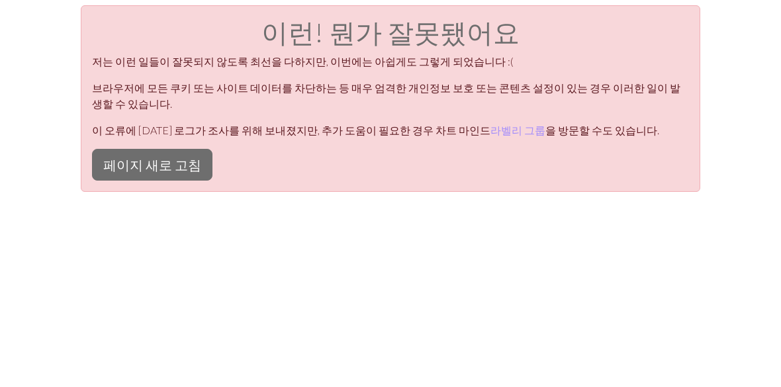
click at [158, 159] on button "페이지 새로 고침" at bounding box center [152, 165] width 120 height 32
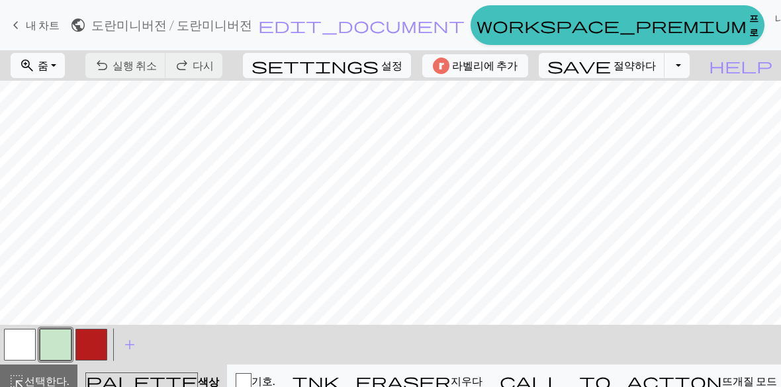
scroll to position [1, 69]
click at [142, 62] on font "실행 취소" at bounding box center [135, 65] width 44 height 13
click at [93, 352] on button "button" at bounding box center [91, 345] width 32 height 32
click at [379, 70] on span "settings" at bounding box center [315, 65] width 127 height 19
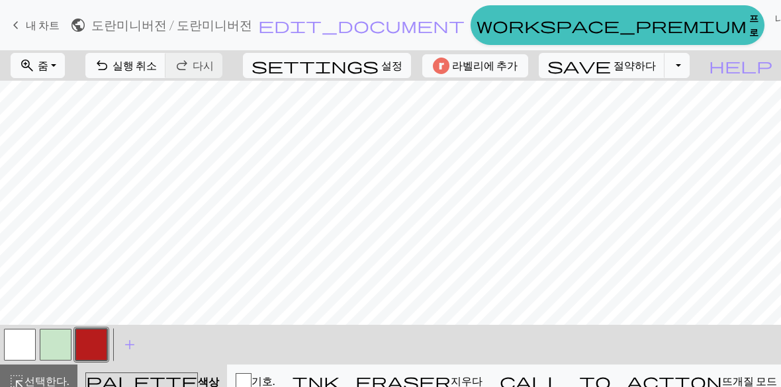
select select "aran"
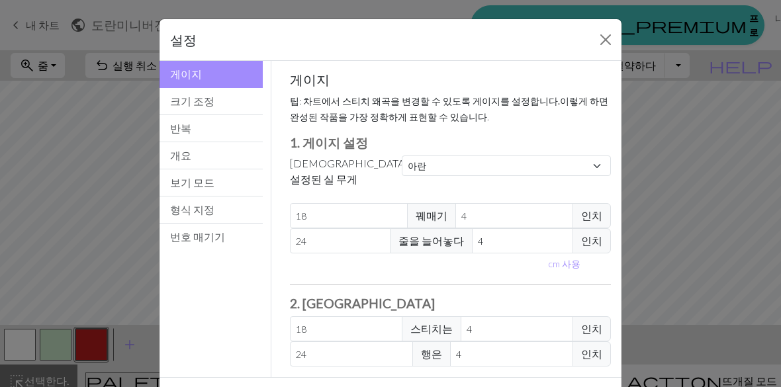
click at [240, 128] on button "반복" at bounding box center [211, 128] width 103 height 27
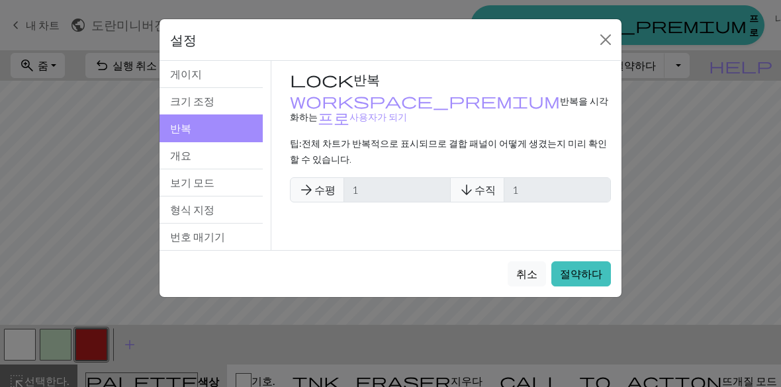
click at [231, 99] on button "크기 조정" at bounding box center [211, 101] width 103 height 27
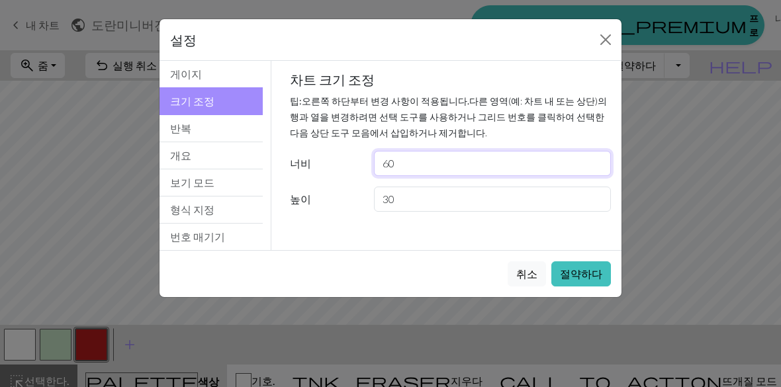
click at [404, 169] on input "60" at bounding box center [492, 163] width 237 height 25
click at [421, 167] on input "60" at bounding box center [492, 163] width 237 height 25
click at [474, 166] on input "60" at bounding box center [492, 163] width 237 height 25
click at [474, 165] on input "60" at bounding box center [492, 163] width 237 height 25
click at [602, 36] on button "가까운." at bounding box center [605, 39] width 21 height 21
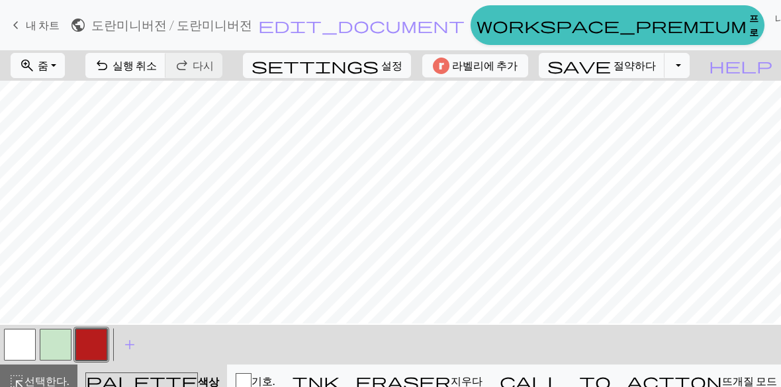
scroll to position [24, 0]
click at [333, 71] on span "settings" at bounding box center [315, 65] width 127 height 19
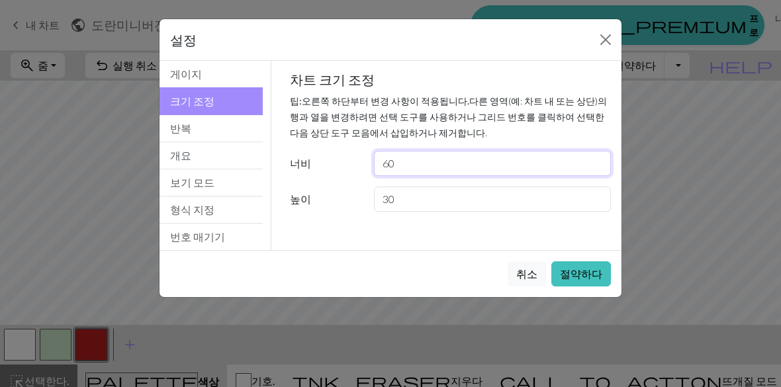
click at [420, 168] on input "60" at bounding box center [492, 163] width 237 height 25
type input "6"
type input "65"
click at [594, 272] on font "절약하다" at bounding box center [581, 273] width 42 height 13
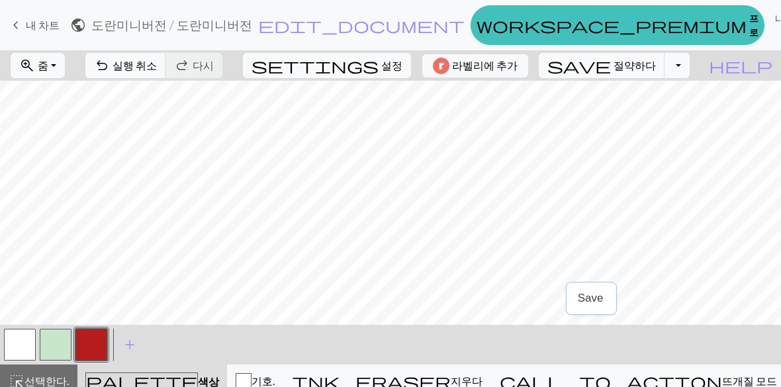
click at [28, 348] on button "button" at bounding box center [20, 345] width 32 height 32
click at [106, 345] on button "button" at bounding box center [91, 345] width 32 height 32
click at [15, 351] on button "button" at bounding box center [20, 345] width 32 height 32
click at [80, 351] on button "button" at bounding box center [91, 345] width 32 height 32
click at [20, 347] on button "button" at bounding box center [20, 345] width 32 height 32
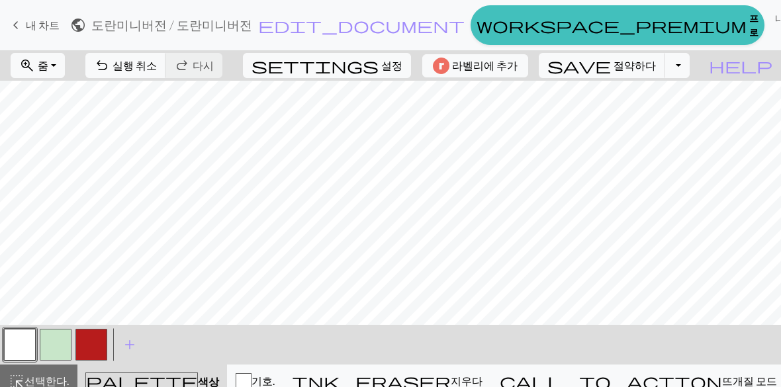
click at [94, 349] on button "button" at bounding box center [91, 345] width 32 height 32
click at [21, 344] on button "button" at bounding box center [20, 345] width 32 height 32
click at [96, 340] on button "button" at bounding box center [91, 345] width 32 height 32
click at [20, 350] on button "button" at bounding box center [20, 345] width 32 height 32
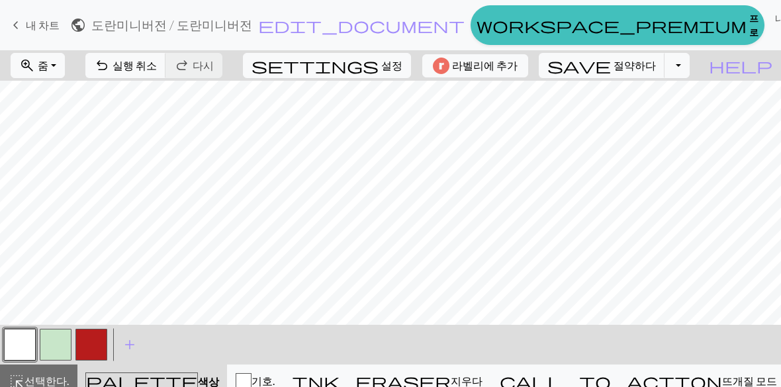
click at [99, 342] on button "button" at bounding box center [91, 345] width 32 height 32
click at [90, 353] on button "button" at bounding box center [91, 345] width 32 height 32
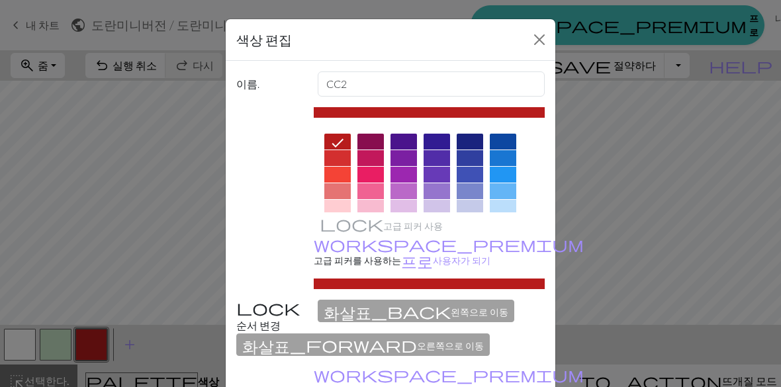
click at [536, 44] on button "Close" at bounding box center [539, 39] width 21 height 21
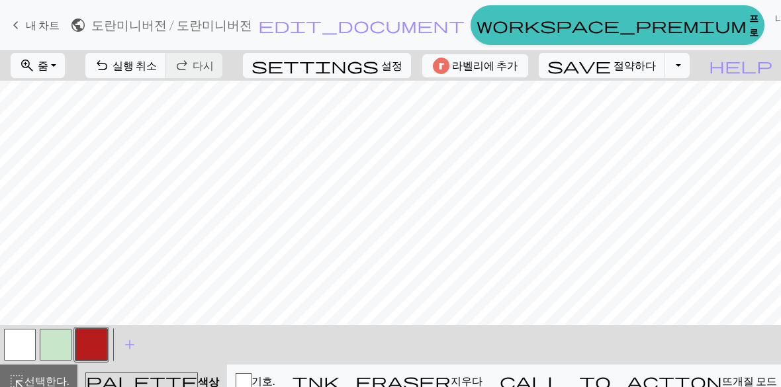
click at [17, 348] on button "button" at bounding box center [20, 345] width 32 height 32
click at [93, 352] on button "button" at bounding box center [91, 345] width 32 height 32
click at [19, 349] on button "button" at bounding box center [20, 345] width 32 height 32
click at [95, 348] on button "button" at bounding box center [91, 345] width 32 height 32
click at [19, 353] on button "button" at bounding box center [20, 345] width 32 height 32
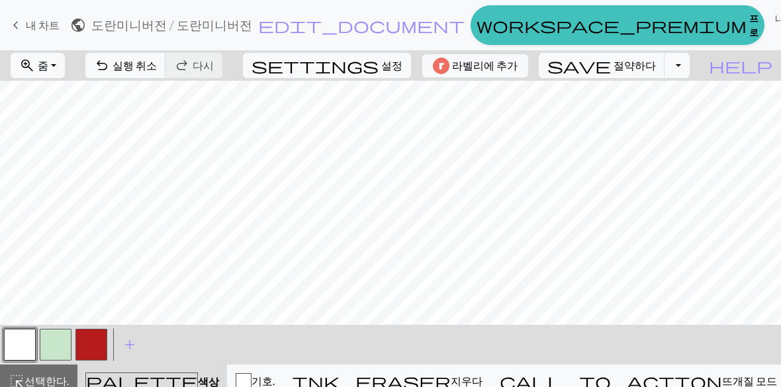
click at [95, 348] on button "button" at bounding box center [91, 345] width 32 height 32
click at [23, 357] on button "button" at bounding box center [20, 345] width 32 height 32
click at [87, 352] on button "button" at bounding box center [91, 345] width 32 height 32
click at [23, 350] on button "button" at bounding box center [20, 345] width 32 height 32
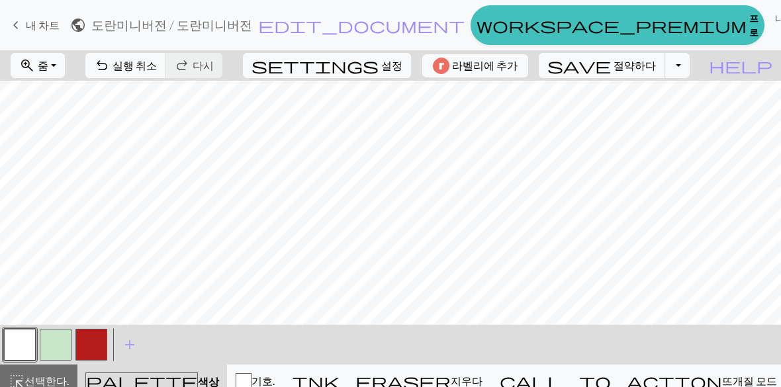
click at [94, 350] on button "button" at bounding box center [91, 345] width 32 height 32
click at [20, 348] on button "button" at bounding box center [20, 345] width 32 height 32
click at [90, 350] on button "button" at bounding box center [91, 345] width 32 height 32
click at [25, 347] on button "button" at bounding box center [20, 345] width 32 height 32
click at [101, 346] on button "button" at bounding box center [91, 345] width 32 height 32
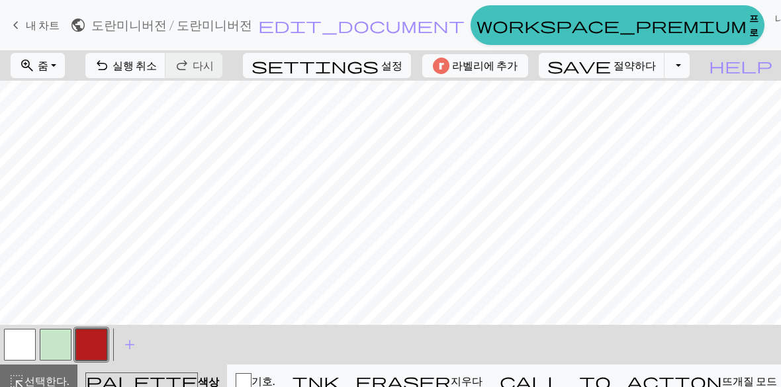
click at [19, 352] on button "button" at bounding box center [20, 345] width 32 height 32
click at [90, 344] on button "button" at bounding box center [91, 345] width 32 height 32
click at [19, 348] on button "button" at bounding box center [20, 345] width 32 height 32
click at [99, 344] on button "button" at bounding box center [91, 345] width 32 height 32
click at [28, 350] on button "button" at bounding box center [20, 345] width 32 height 32
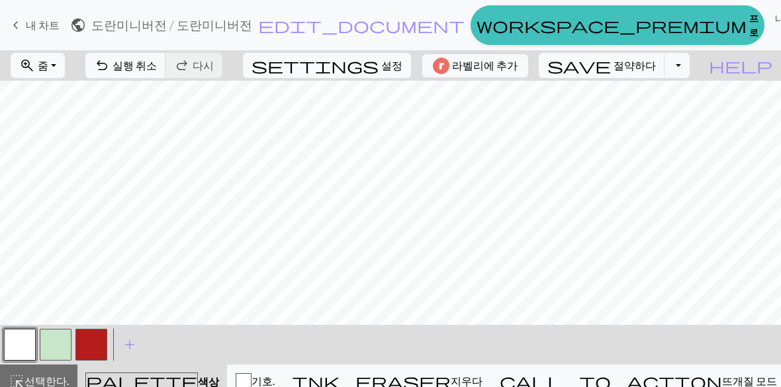
click at [90, 350] on button "button" at bounding box center [91, 345] width 32 height 32
click at [25, 349] on button "button" at bounding box center [20, 345] width 32 height 32
click at [94, 349] on button "button" at bounding box center [91, 345] width 32 height 32
click at [19, 354] on button "button" at bounding box center [20, 345] width 32 height 32
click at [86, 350] on button "button" at bounding box center [91, 345] width 32 height 32
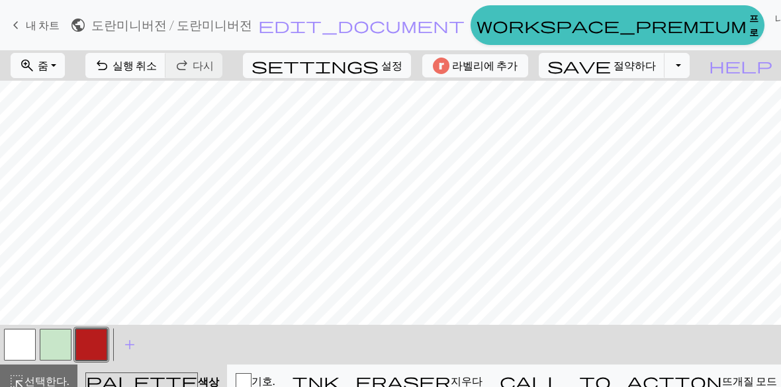
click at [22, 350] on button "button" at bounding box center [20, 345] width 32 height 32
click at [99, 348] on button "button" at bounding box center [91, 345] width 32 height 32
click at [29, 357] on button "button" at bounding box center [20, 345] width 32 height 32
click at [96, 352] on button "button" at bounding box center [91, 345] width 32 height 32
click at [28, 357] on button "button" at bounding box center [20, 345] width 32 height 32
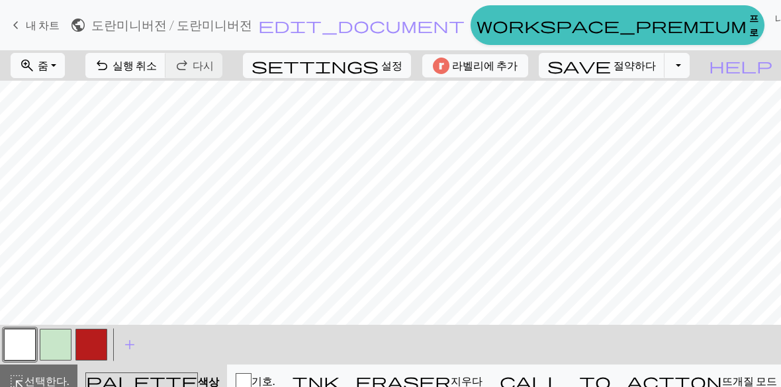
click at [93, 356] on button "button" at bounding box center [91, 345] width 32 height 32
click at [8, 4] on nav "keyboard_arrow_left 내 차트 public 도란미니버전 / 도란미니버전 edit_document 설정 편집 workspace_p…" at bounding box center [390, 25] width 781 height 50
click at [26, 348] on button "button" at bounding box center [20, 345] width 32 height 32
click at [95, 350] on button "button" at bounding box center [91, 345] width 32 height 32
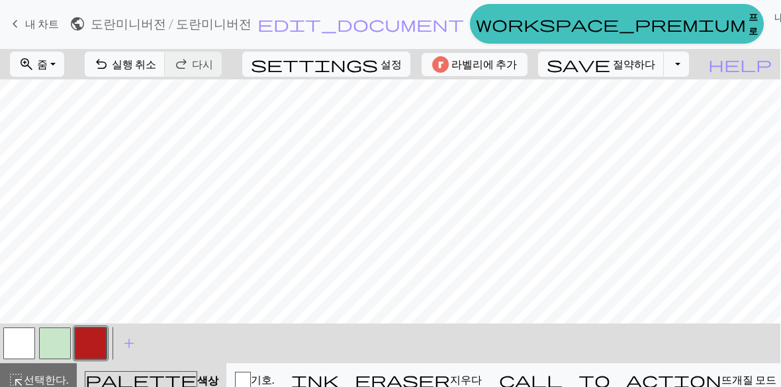
click at [28, 347] on button "button" at bounding box center [19, 344] width 32 height 32
click at [91, 350] on button "button" at bounding box center [91, 344] width 32 height 32
click at [17, 354] on button "button" at bounding box center [19, 344] width 32 height 32
click at [97, 350] on button "button" at bounding box center [91, 344] width 32 height 32
click at [30, 346] on button "button" at bounding box center [19, 344] width 32 height 32
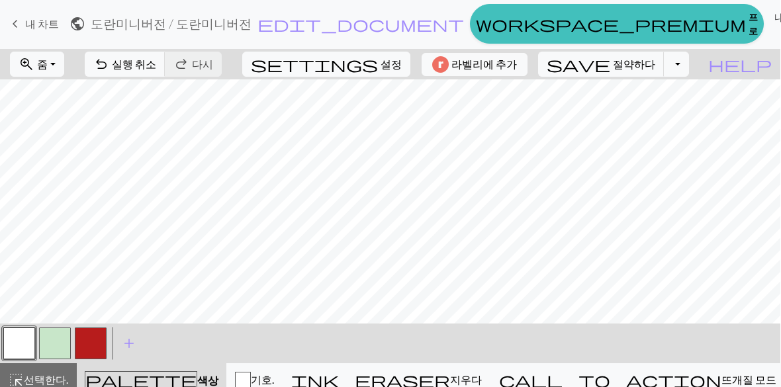
click at [91, 346] on button "button" at bounding box center [91, 344] width 32 height 32
click at [29, 344] on button "button" at bounding box center [19, 344] width 32 height 32
click at [95, 350] on button "button" at bounding box center [91, 344] width 32 height 32
click at [27, 347] on button "button" at bounding box center [19, 344] width 32 height 32
click at [97, 342] on button "button" at bounding box center [91, 344] width 32 height 32
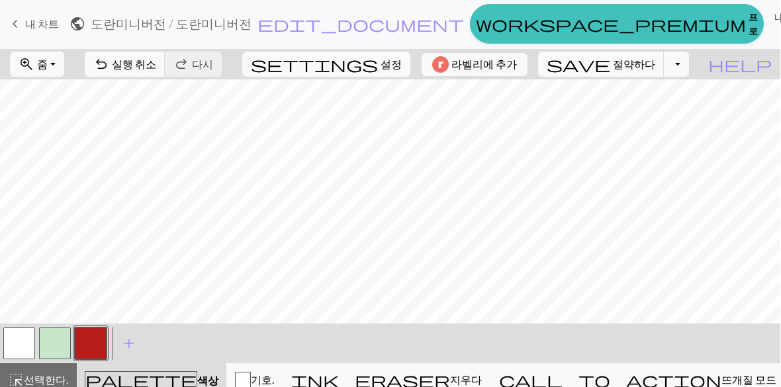
click at [32, 347] on button "button" at bounding box center [19, 344] width 32 height 32
click at [97, 344] on button "button" at bounding box center [91, 344] width 32 height 32
click at [28, 345] on button "button" at bounding box center [19, 344] width 32 height 32
click at [85, 350] on button "button" at bounding box center [91, 344] width 32 height 32
click at [24, 348] on button "button" at bounding box center [19, 344] width 32 height 32
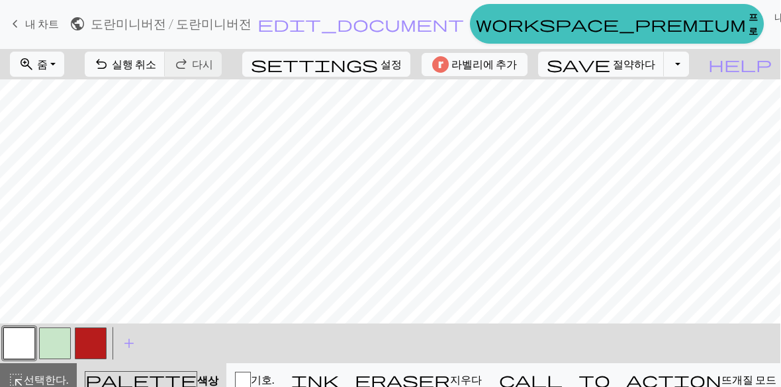
click at [89, 346] on button "button" at bounding box center [91, 344] width 32 height 32
click at [17, 353] on button "button" at bounding box center [19, 344] width 32 height 32
click at [98, 350] on button "button" at bounding box center [91, 344] width 32 height 32
click at [8, 347] on button "button" at bounding box center [19, 344] width 32 height 32
click at [90, 342] on button "button" at bounding box center [91, 344] width 32 height 32
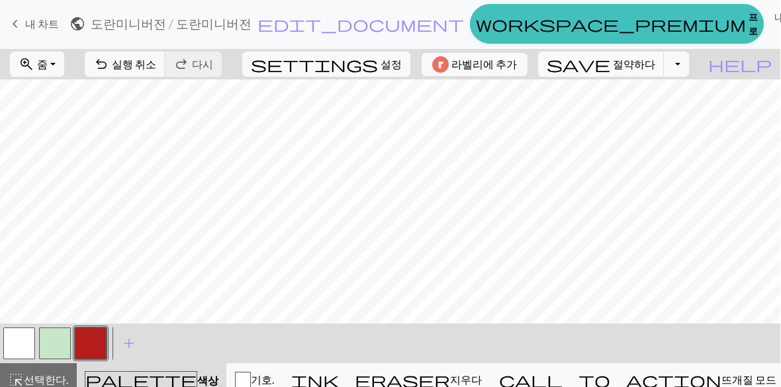
click at [24, 350] on button "button" at bounding box center [19, 344] width 32 height 32
click at [92, 348] on button "button" at bounding box center [91, 344] width 32 height 32
click at [20, 343] on button "button" at bounding box center [19, 344] width 32 height 32
click at [89, 350] on button "button" at bounding box center [91, 344] width 32 height 32
click at [19, 342] on button "button" at bounding box center [19, 344] width 32 height 32
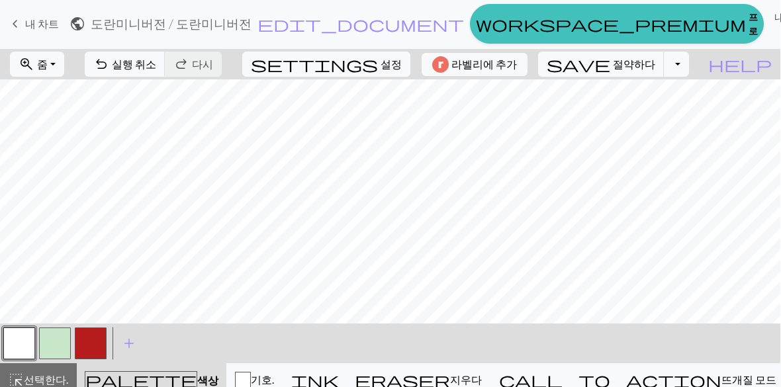
click at [105, 344] on button "button" at bounding box center [91, 344] width 32 height 32
click at [32, 347] on button "button" at bounding box center [19, 344] width 32 height 32
click at [104, 342] on button "button" at bounding box center [91, 344] width 32 height 32
click at [28, 340] on button "button" at bounding box center [19, 344] width 32 height 32
click at [96, 348] on button "button" at bounding box center [91, 344] width 32 height 32
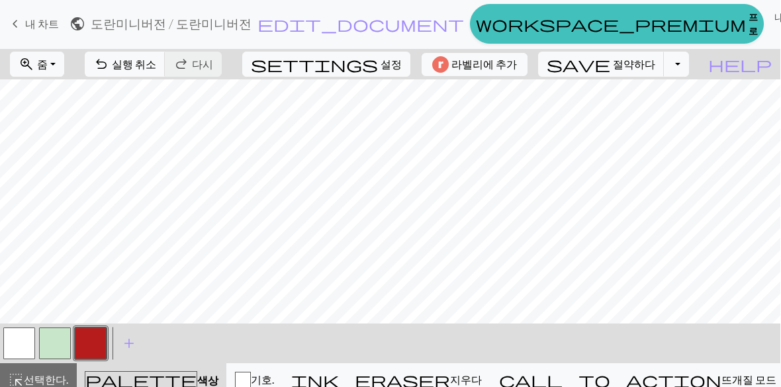
click at [24, 350] on button "button" at bounding box center [19, 344] width 32 height 32
click at [84, 351] on button "button" at bounding box center [91, 344] width 32 height 32
click at [29, 341] on button "button" at bounding box center [19, 344] width 32 height 32
click at [105, 342] on button "button" at bounding box center [91, 344] width 32 height 32
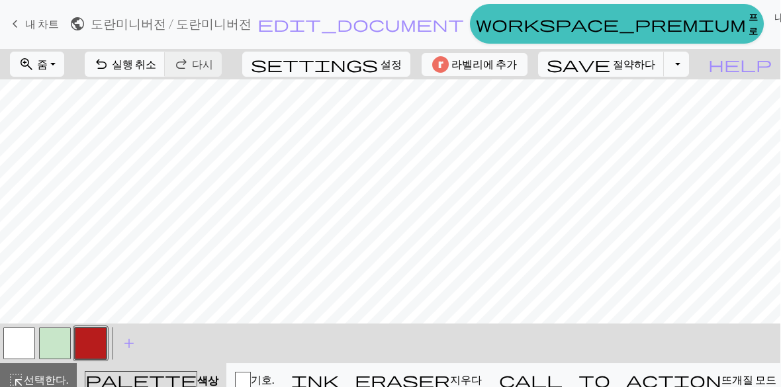
click at [21, 350] on button "button" at bounding box center [19, 344] width 32 height 32
click at [100, 350] on button "button" at bounding box center [91, 344] width 32 height 32
click at [24, 351] on button "button" at bounding box center [19, 344] width 32 height 32
click at [87, 345] on button "button" at bounding box center [91, 344] width 32 height 32
click at [18, 346] on button "button" at bounding box center [19, 344] width 32 height 32
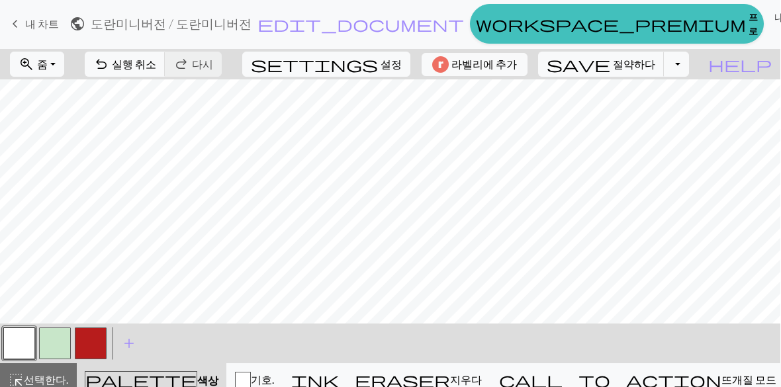
click at [95, 349] on button "button" at bounding box center [91, 344] width 32 height 32
click at [20, 349] on button "button" at bounding box center [19, 344] width 32 height 32
click at [98, 346] on button "button" at bounding box center [91, 344] width 32 height 32
click at [19, 346] on button "button" at bounding box center [19, 344] width 32 height 32
click at [99, 348] on button "button" at bounding box center [91, 344] width 32 height 32
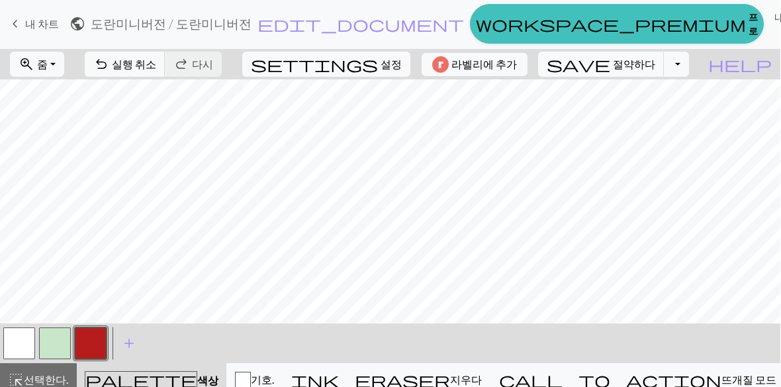
click at [99, 342] on button "button" at bounding box center [91, 344] width 32 height 32
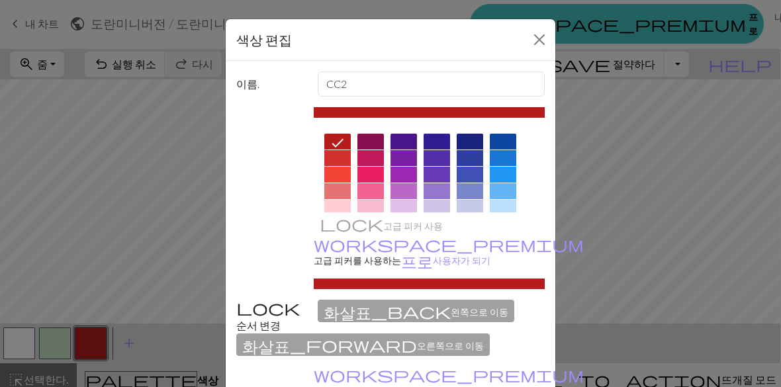
click at [549, 40] on button "가까운." at bounding box center [539, 39] width 21 height 21
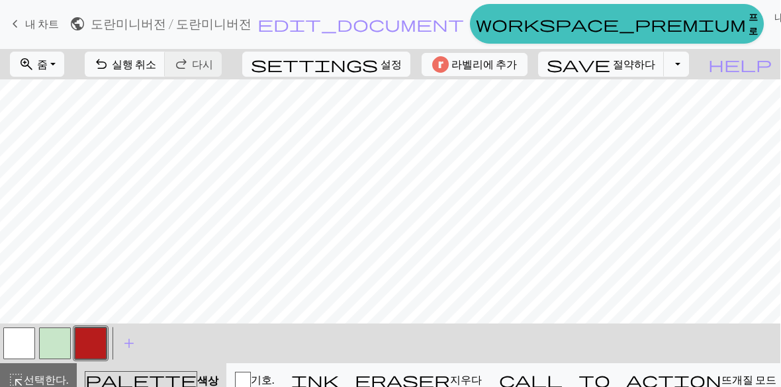
click at [26, 350] on button "button" at bounding box center [19, 344] width 32 height 32
click at [92, 352] on button "button" at bounding box center [91, 344] width 32 height 32
click at [18, 358] on button "button" at bounding box center [19, 344] width 32 height 32
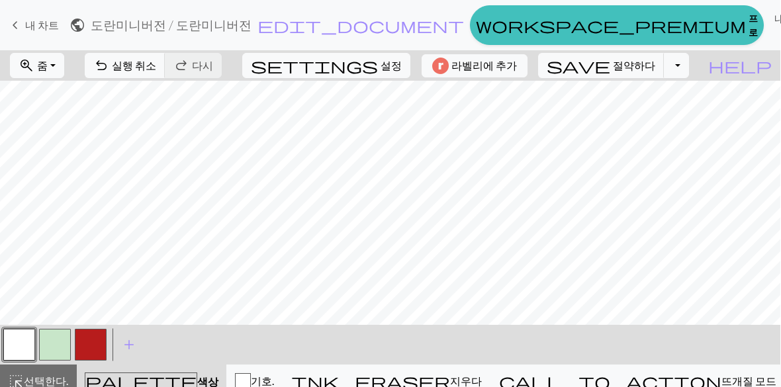
click at [102, 355] on button "button" at bounding box center [91, 345] width 32 height 32
click at [359, 71] on span "settings" at bounding box center [314, 65] width 127 height 19
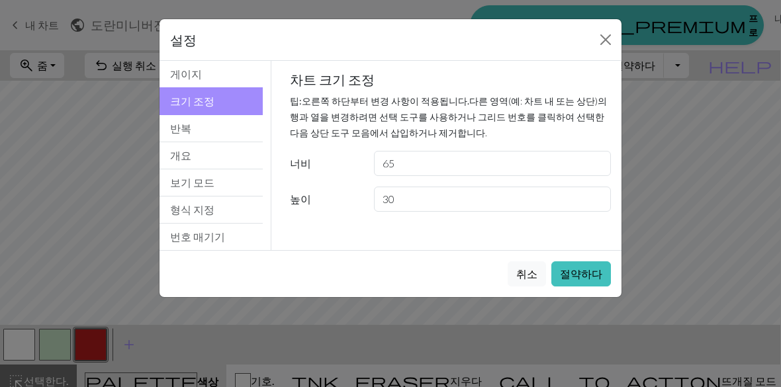
click at [610, 37] on button "가까운." at bounding box center [605, 39] width 21 height 21
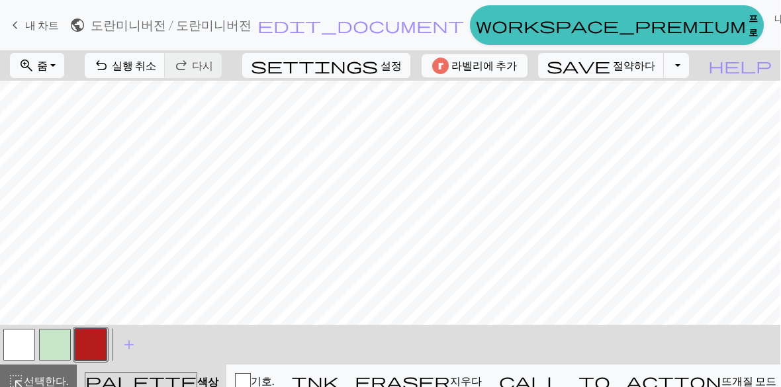
click at [24, 350] on button "button" at bounding box center [19, 345] width 32 height 32
click at [394, 71] on font "설정" at bounding box center [391, 65] width 21 height 13
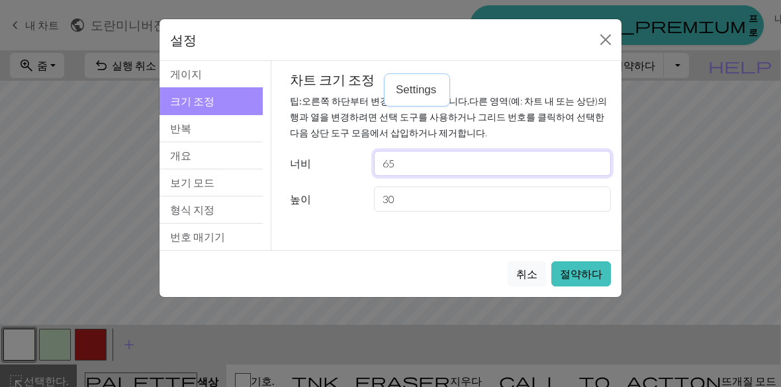
click at [414, 171] on input "65" at bounding box center [492, 163] width 237 height 25
click at [493, 163] on input "65" at bounding box center [492, 163] width 237 height 25
click at [493, 162] on input "65" at bounding box center [492, 163] width 237 height 25
type input "70"
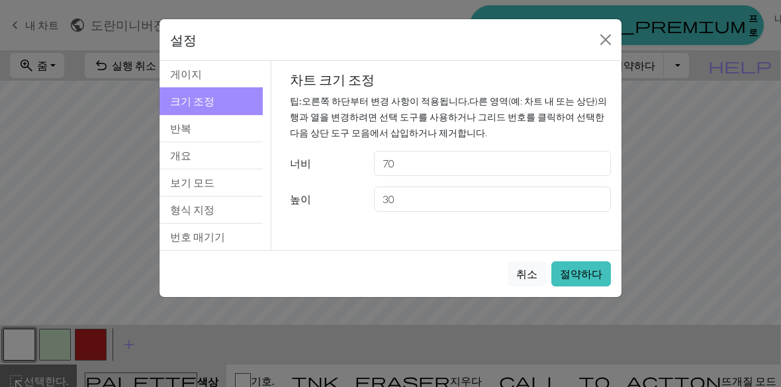
click at [590, 269] on font "절약하다" at bounding box center [581, 273] width 42 height 13
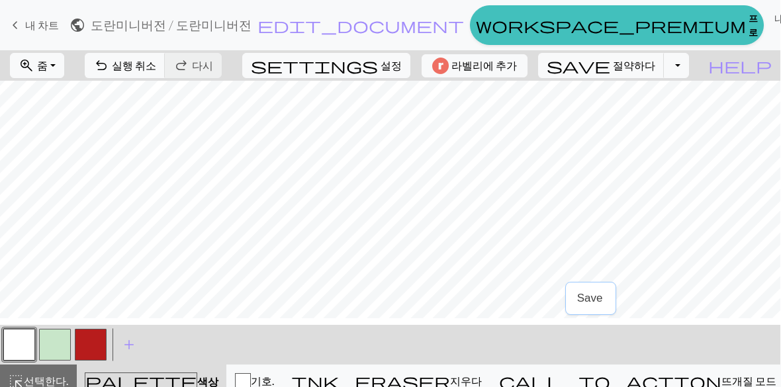
scroll to position [63, 256]
click at [401, 67] on font "설정" at bounding box center [391, 65] width 21 height 13
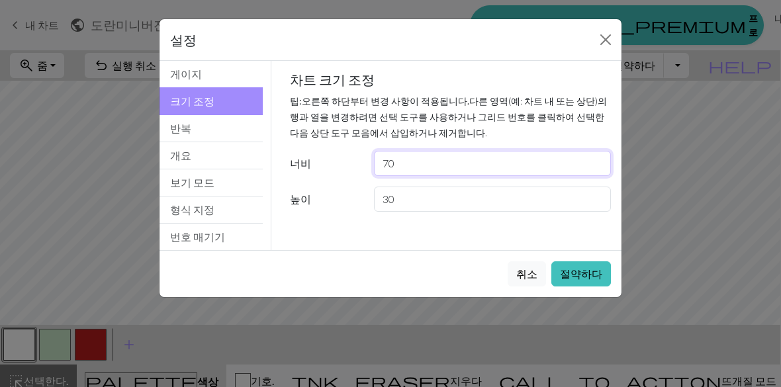
click at [448, 164] on input "70" at bounding box center [492, 163] width 237 height 25
type input "75"
click at [586, 277] on font "절약하다" at bounding box center [581, 273] width 42 height 13
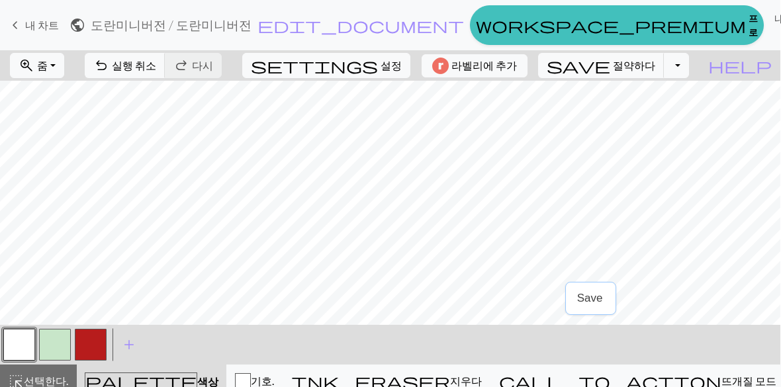
scroll to position [73, 326]
click at [101, 345] on button "button" at bounding box center [91, 345] width 32 height 32
click at [25, 350] on button "button" at bounding box center [19, 345] width 32 height 32
click at [91, 352] on button "button" at bounding box center [91, 345] width 32 height 32
click at [22, 354] on button "button" at bounding box center [19, 345] width 32 height 32
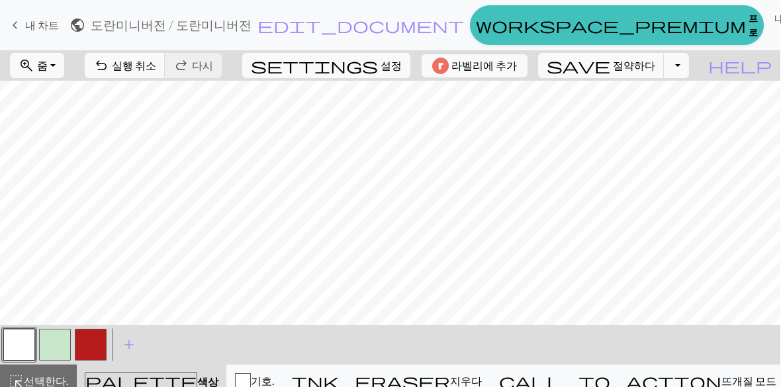
click at [91, 346] on button "button" at bounding box center [91, 345] width 32 height 32
click at [22, 349] on button "button" at bounding box center [19, 345] width 32 height 32
click at [101, 346] on button "button" at bounding box center [91, 345] width 32 height 32
click at [23, 348] on button "button" at bounding box center [19, 345] width 32 height 32
click at [91, 339] on button "button" at bounding box center [91, 345] width 32 height 32
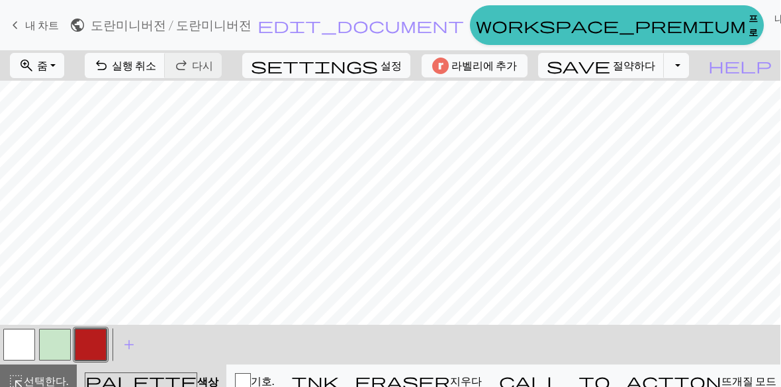
click at [622, 61] on font "절약하다" at bounding box center [634, 65] width 42 height 13
click at [579, 71] on span "save" at bounding box center [579, 65] width 64 height 19
click at [592, 73] on span "save" at bounding box center [579, 65] width 64 height 19
click at [15, 38] on div "keyboard_arrow_left 내 차트 public 도란미니버전 / 도란미니버전 edit_document 설정 편집 workspace_p…" at bounding box center [389, 25] width 781 height 40
click at [14, 37] on div "keyboard_arrow_left 내 차트 public 도란미니버전 / 도란미니버전 edit_document 설정 편집 workspace_p…" at bounding box center [389, 25] width 781 height 40
